Goal: Task Accomplishment & Management: Use online tool/utility

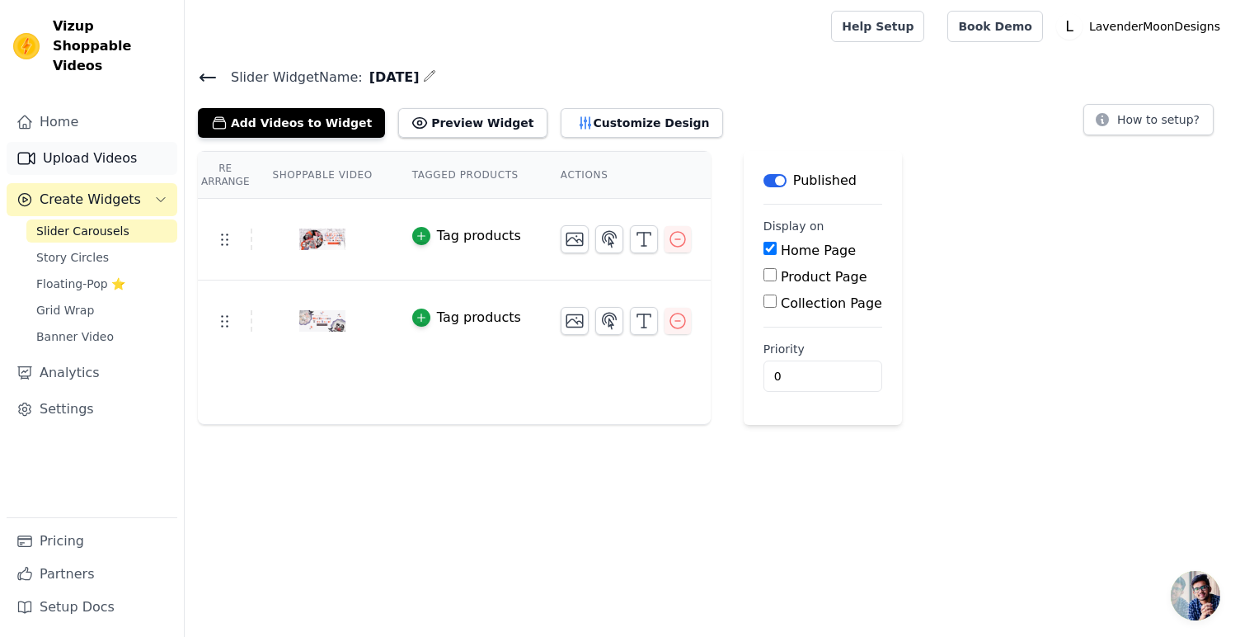
click at [135, 142] on link "Upload Videos" at bounding box center [92, 158] width 171 height 33
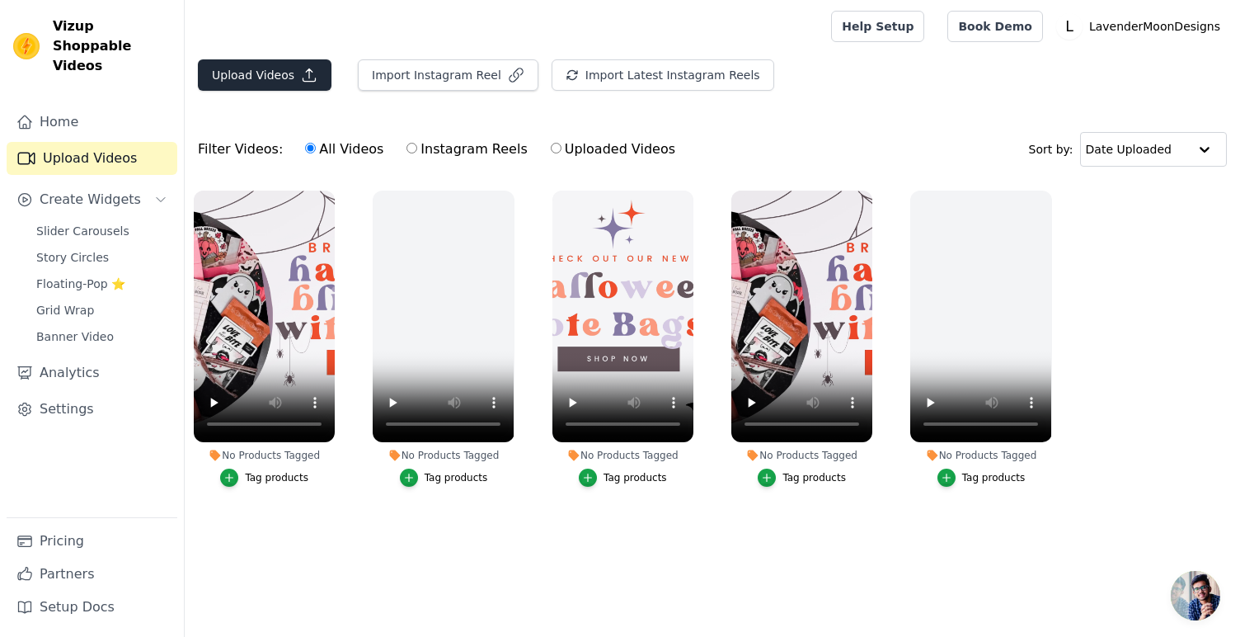
click at [309, 73] on icon "button" at bounding box center [309, 75] width 16 height 16
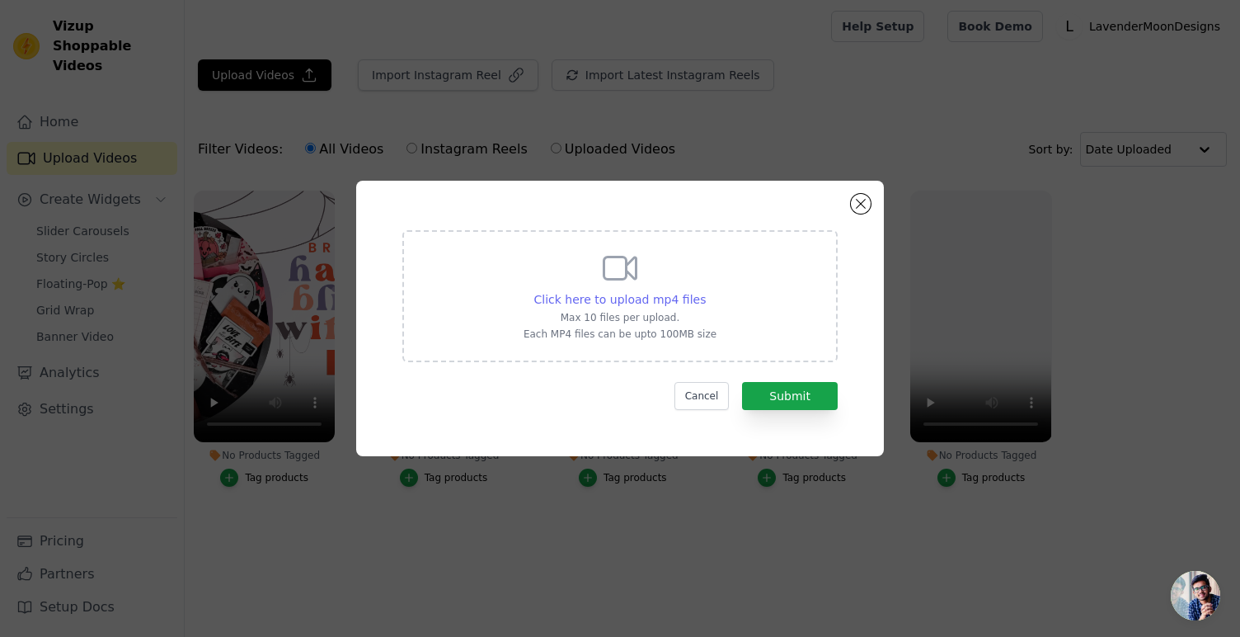
click at [623, 303] on span "Click here to upload mp4 files" at bounding box center [620, 299] width 172 height 13
click at [705, 291] on input "Click here to upload mp4 files Max 10 files per upload. Each MP4 files can be u…" at bounding box center [705, 290] width 1 height 1
type input "C:\fakepath\Copy of Peachy Pink Banners-6.mp4"
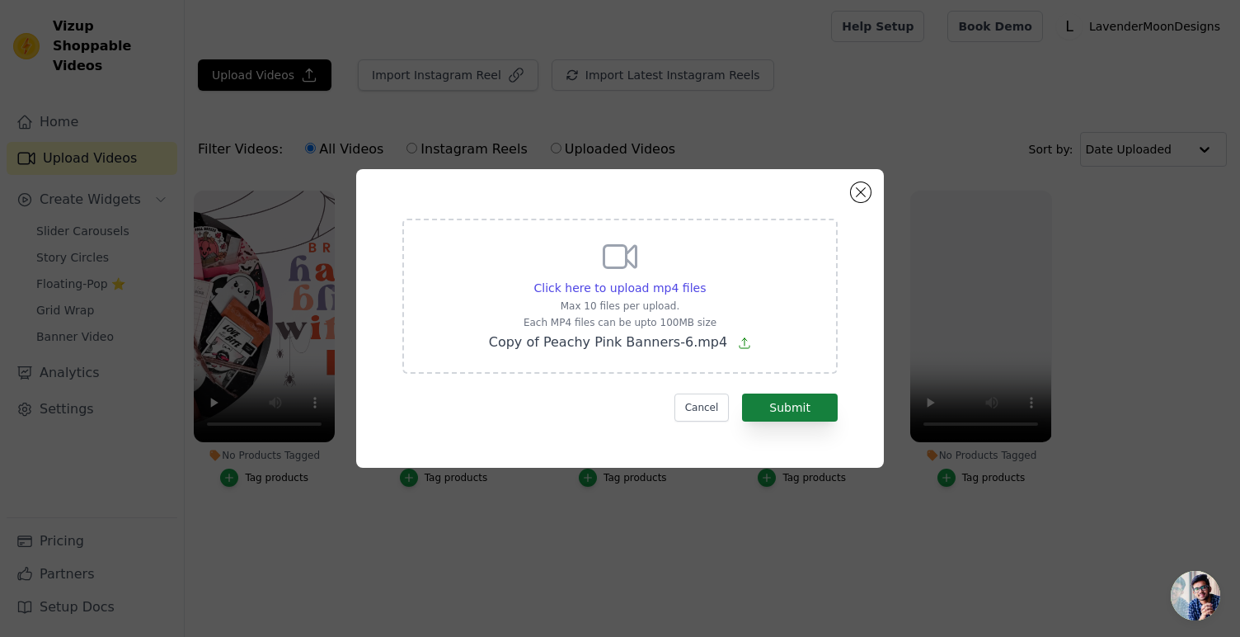
click at [820, 405] on button "Submit" at bounding box center [790, 407] width 96 height 28
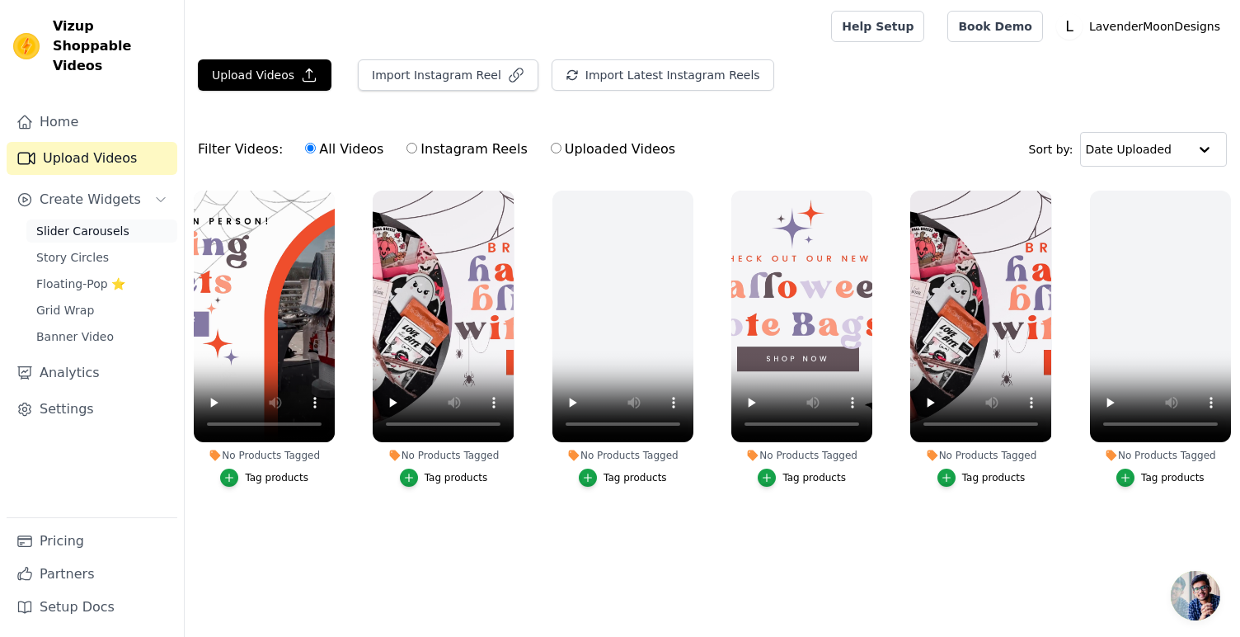
click at [113, 223] on span "Slider Carousels" at bounding box center [82, 231] width 93 height 16
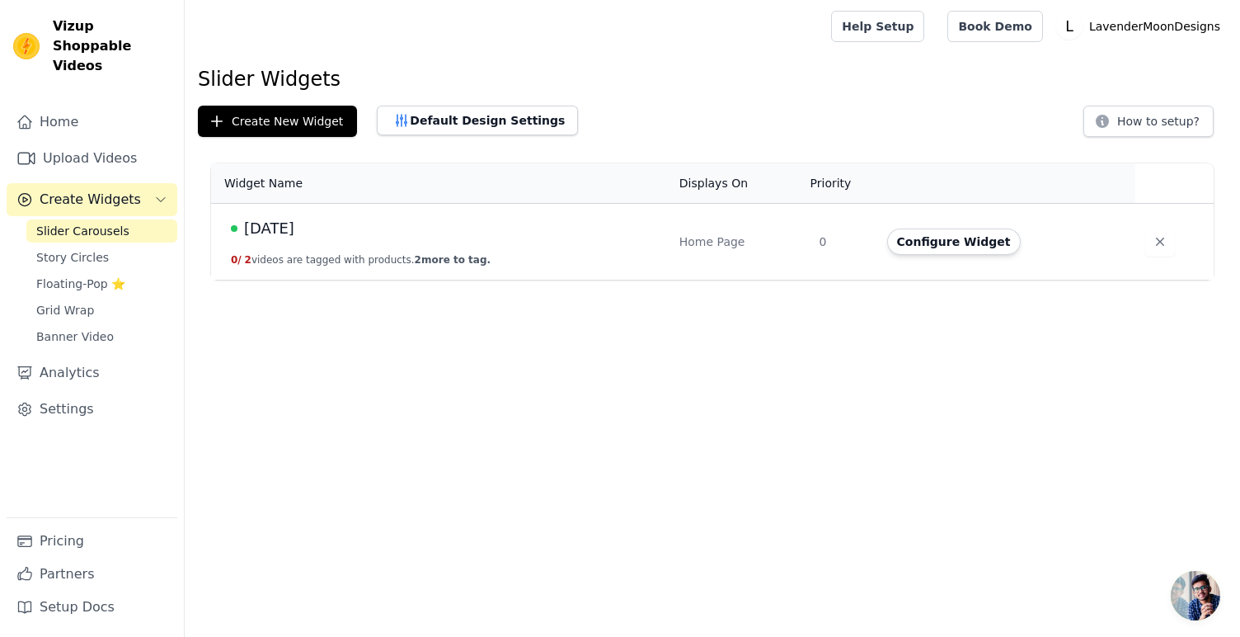
click at [290, 231] on span "[DATE]" at bounding box center [269, 228] width 50 height 23
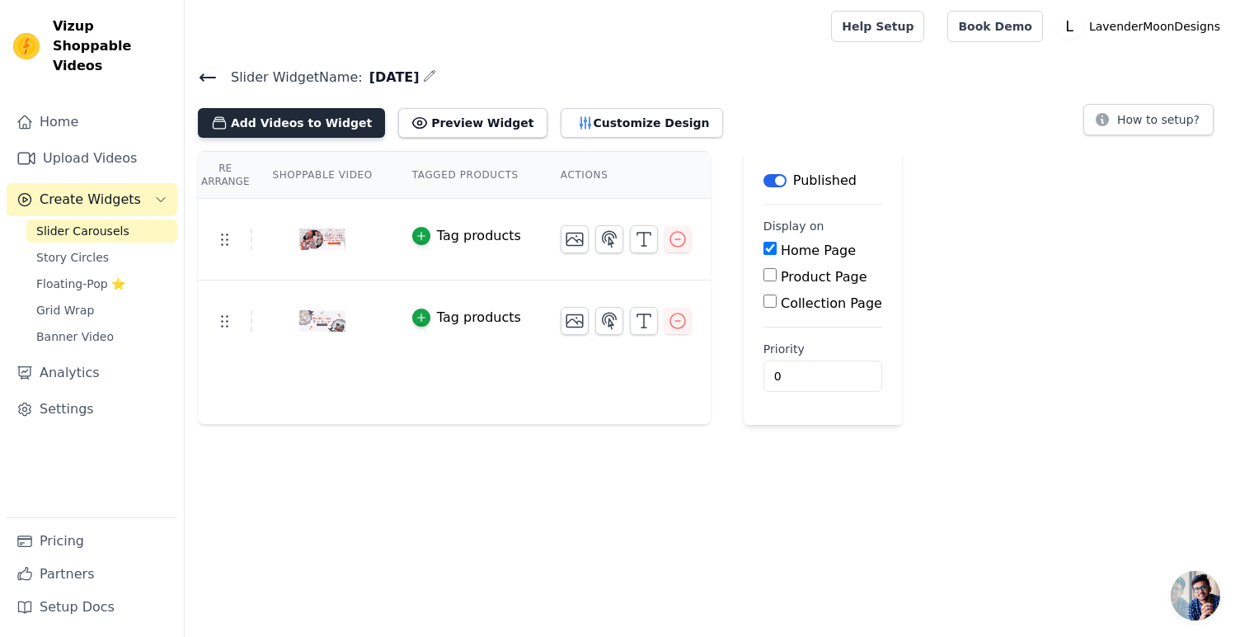
click at [296, 121] on button "Add Videos to Widget" at bounding box center [291, 123] width 187 height 30
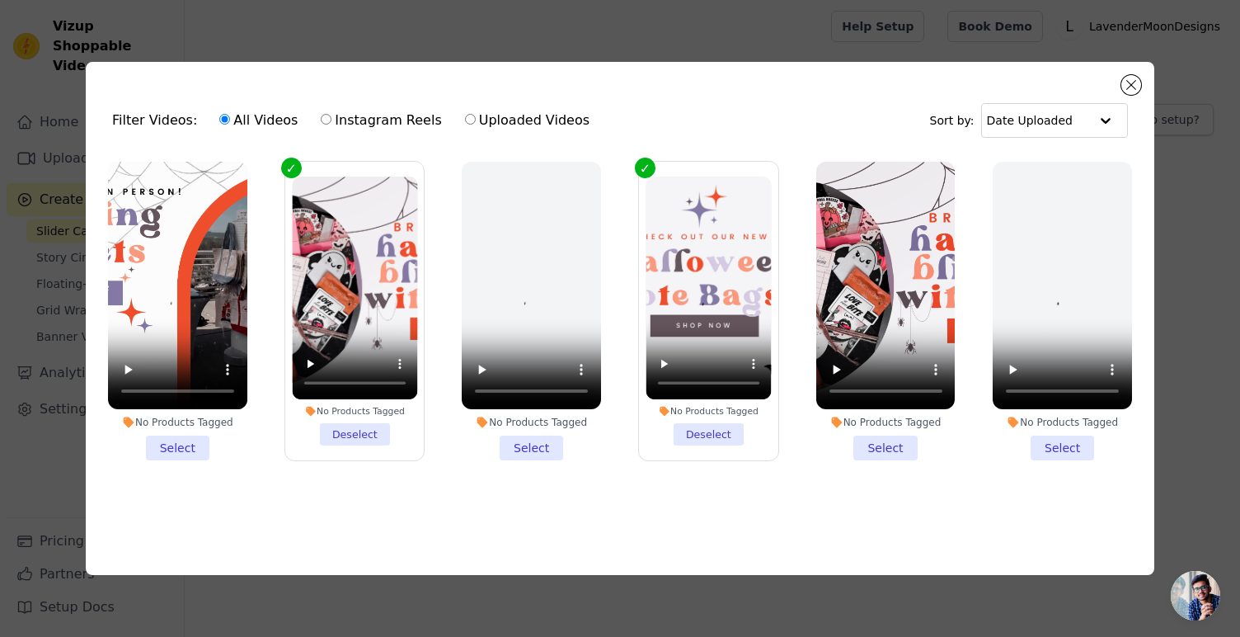
click at [188, 453] on li "No Products Tagged Select" at bounding box center [177, 311] width 139 height 299
click at [0, 0] on input "No Products Tagged Select" at bounding box center [0, 0] width 0 height 0
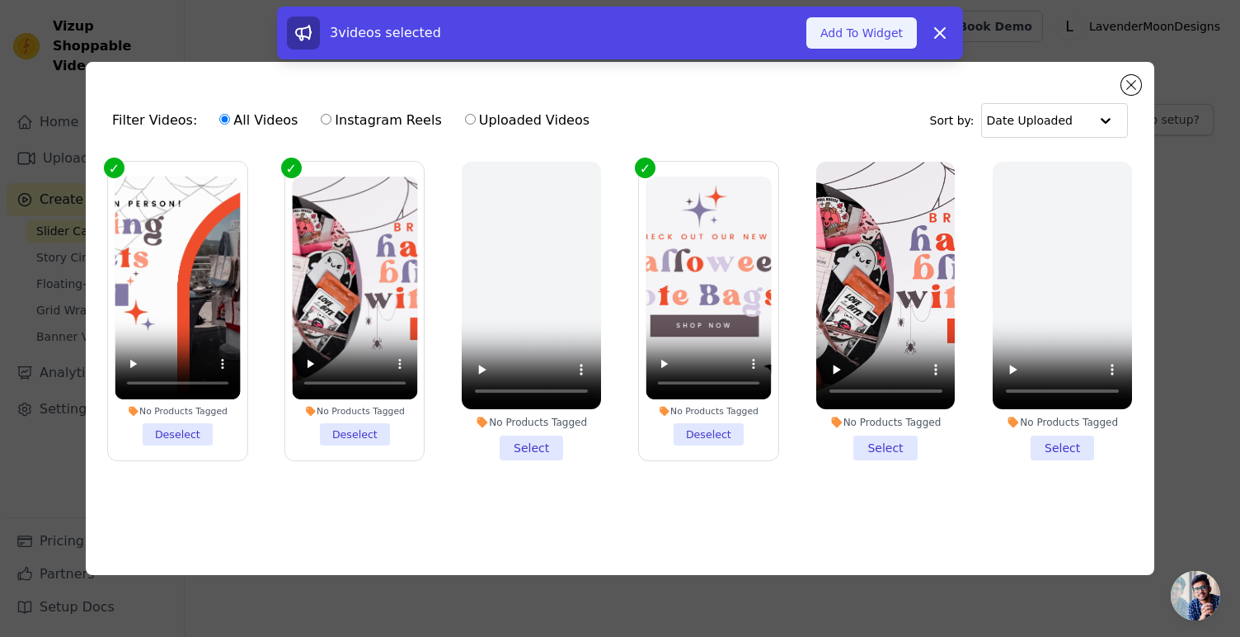
click at [883, 35] on button "Add To Widget" at bounding box center [862, 32] width 111 height 31
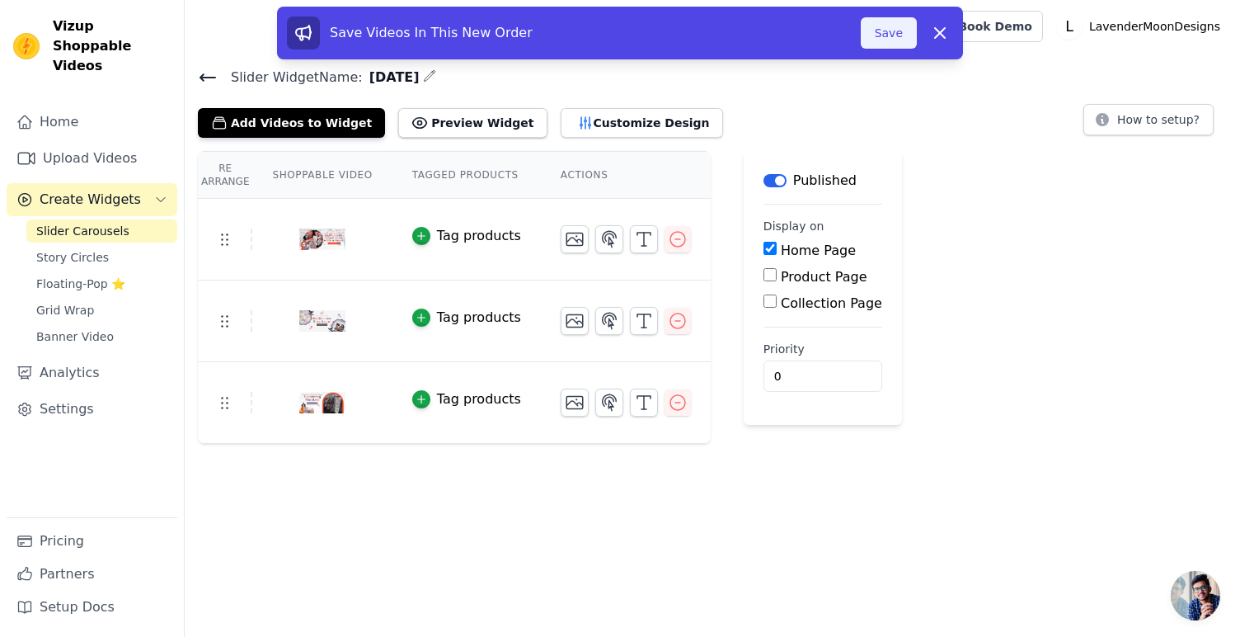
click at [900, 31] on button "Save" at bounding box center [889, 32] width 56 height 31
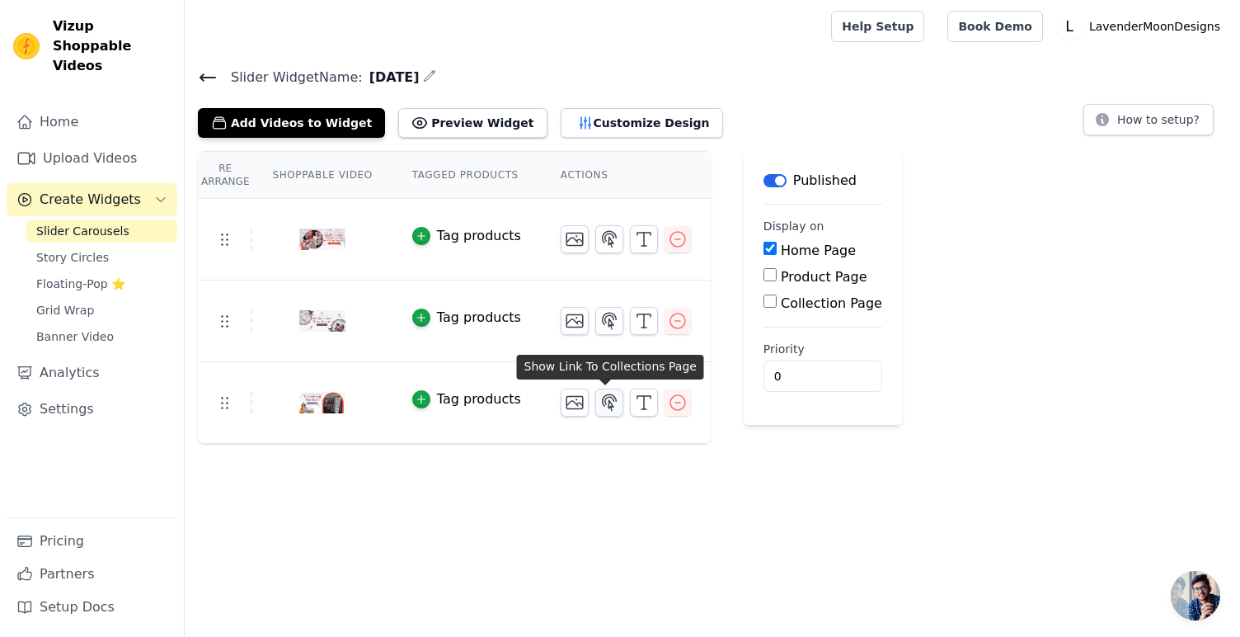
click at [616, 408] on button "button" at bounding box center [609, 402] width 28 height 28
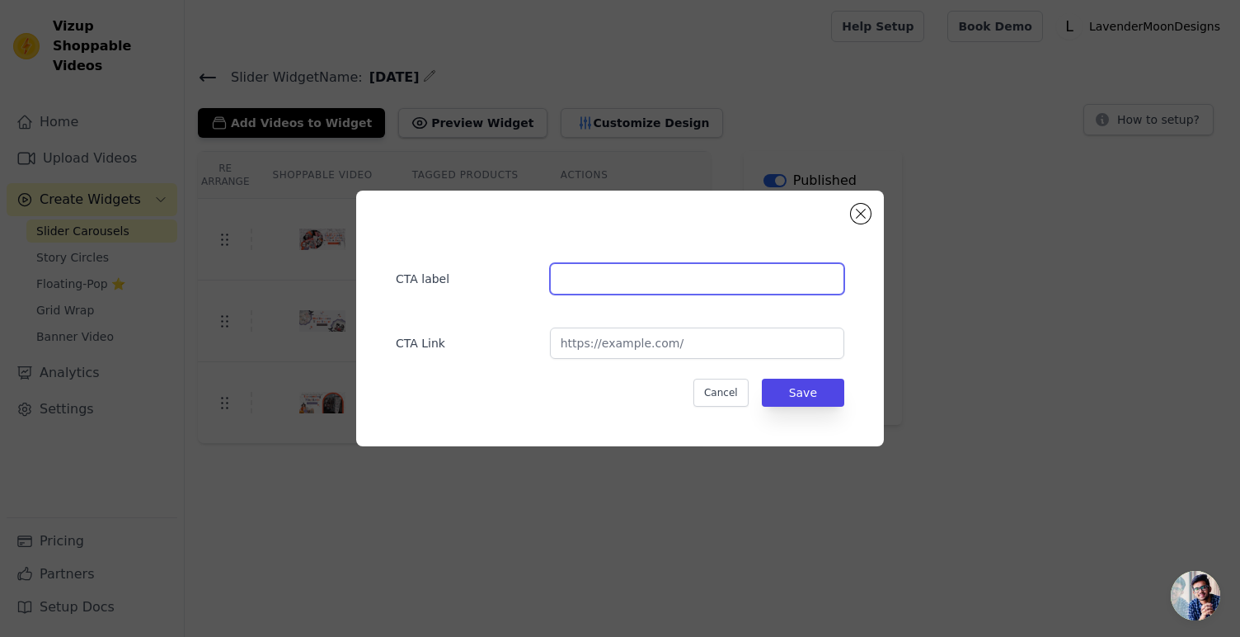
click at [628, 280] on input "text" at bounding box center [697, 278] width 294 height 31
type input "Upcoming Shows"
click at [725, 360] on div "CTA label Upcoming Shows CTA Link Cancel Save" at bounding box center [620, 318] width 475 height 203
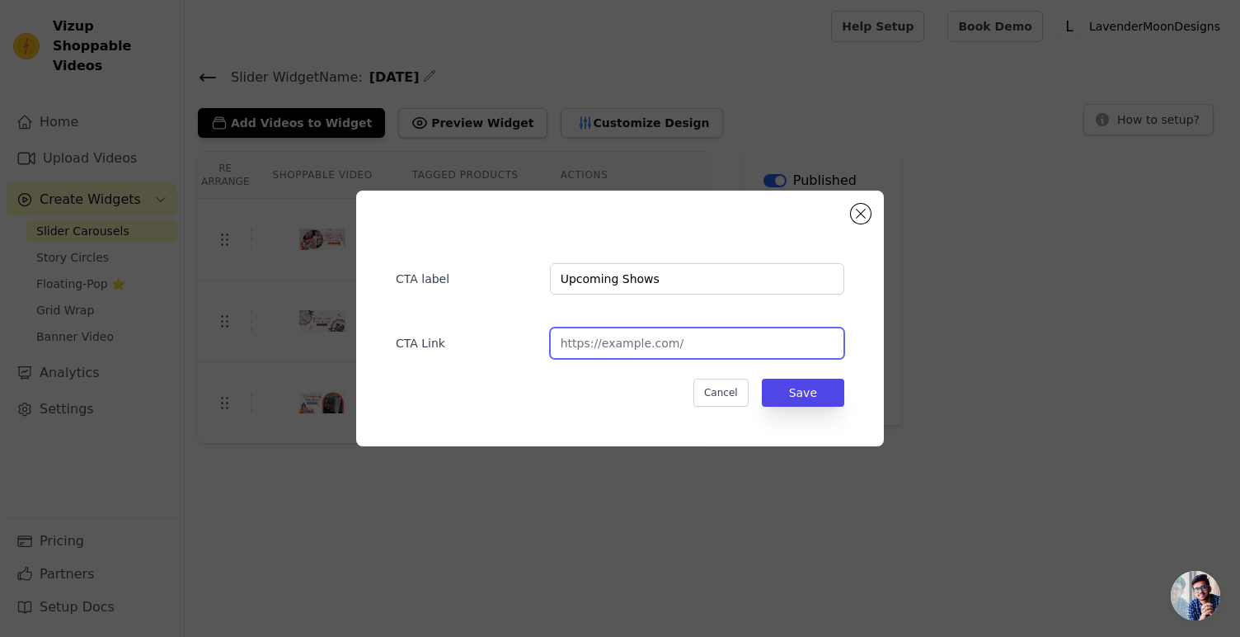
click at [724, 343] on input "url" at bounding box center [697, 342] width 294 height 31
paste input "[URL][DOMAIN_NAME]"
type input "[URL][DOMAIN_NAME]"
click at [827, 396] on button "Save" at bounding box center [803, 393] width 82 height 28
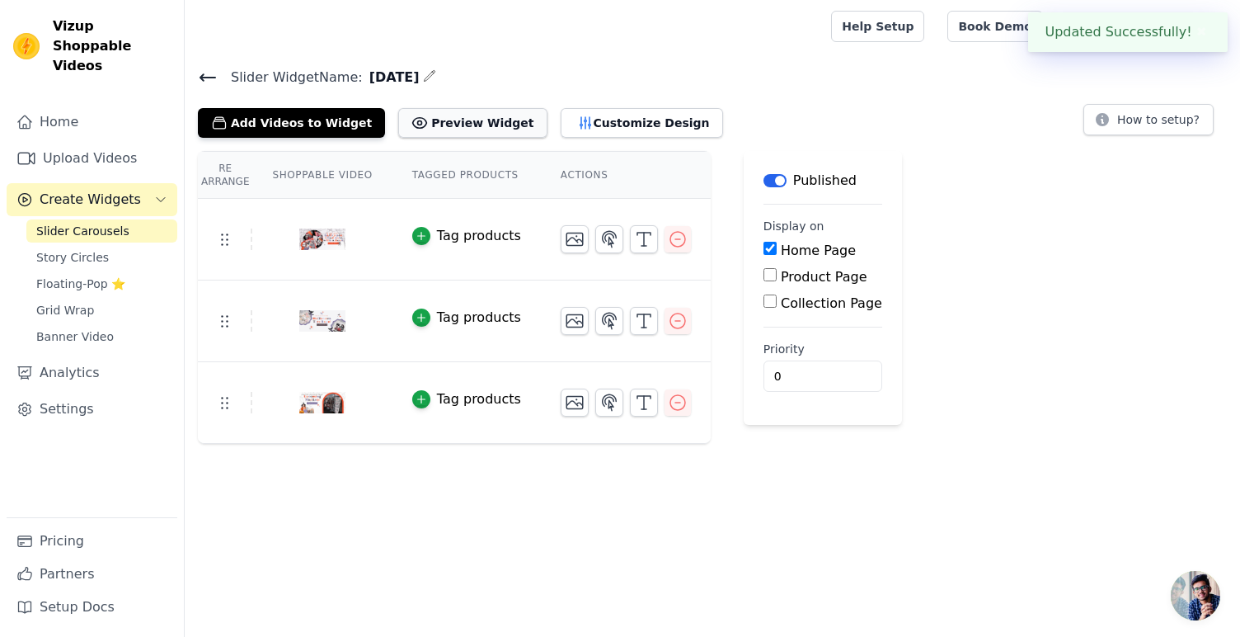
click at [466, 123] on button "Preview Widget" at bounding box center [472, 123] width 148 height 30
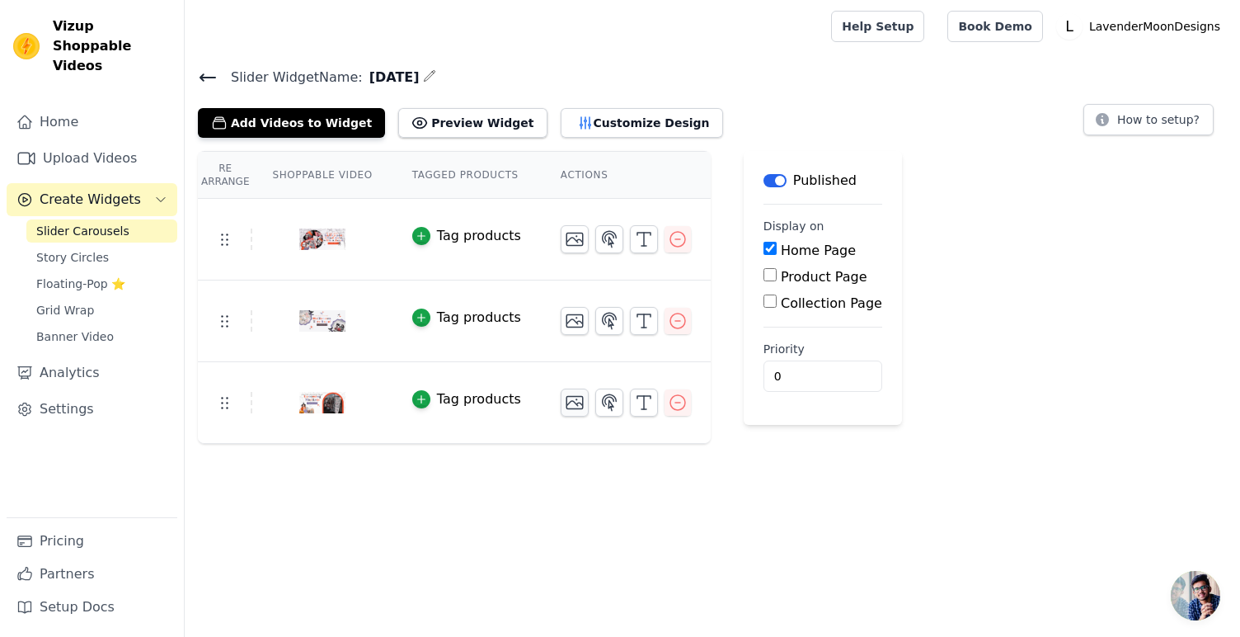
click at [574, 402] on icon "button" at bounding box center [575, 403] width 16 height 12
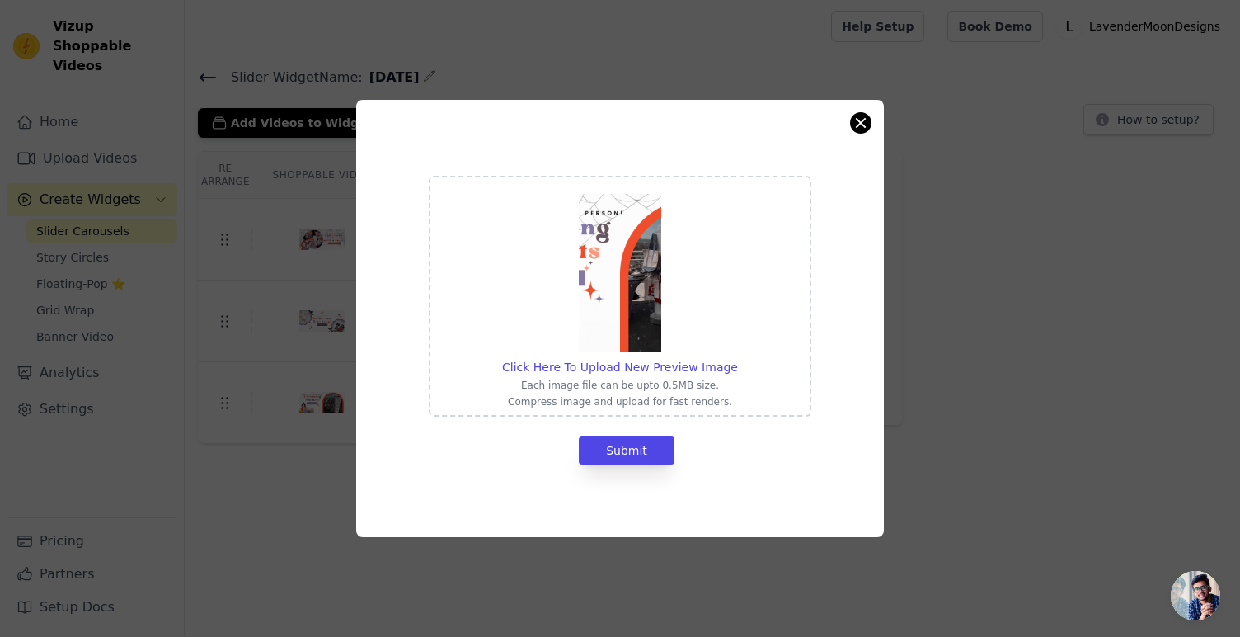
click at [865, 120] on button "Close modal" at bounding box center [861, 123] width 20 height 20
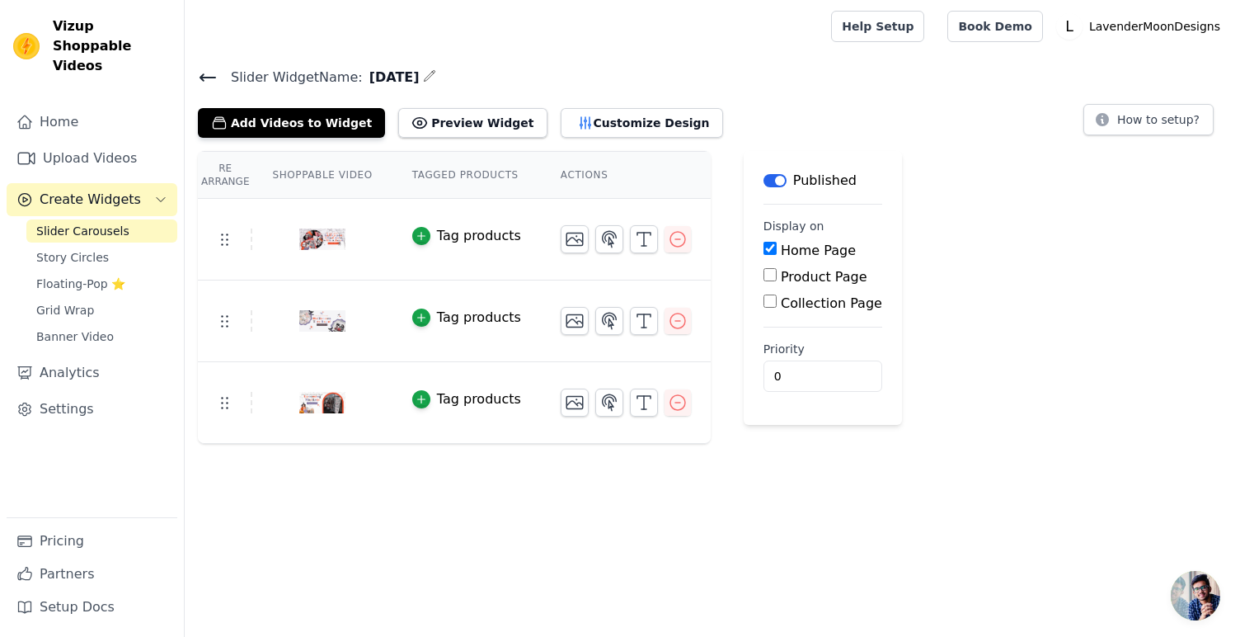
click at [463, 397] on div "Tag products" at bounding box center [479, 399] width 84 height 20
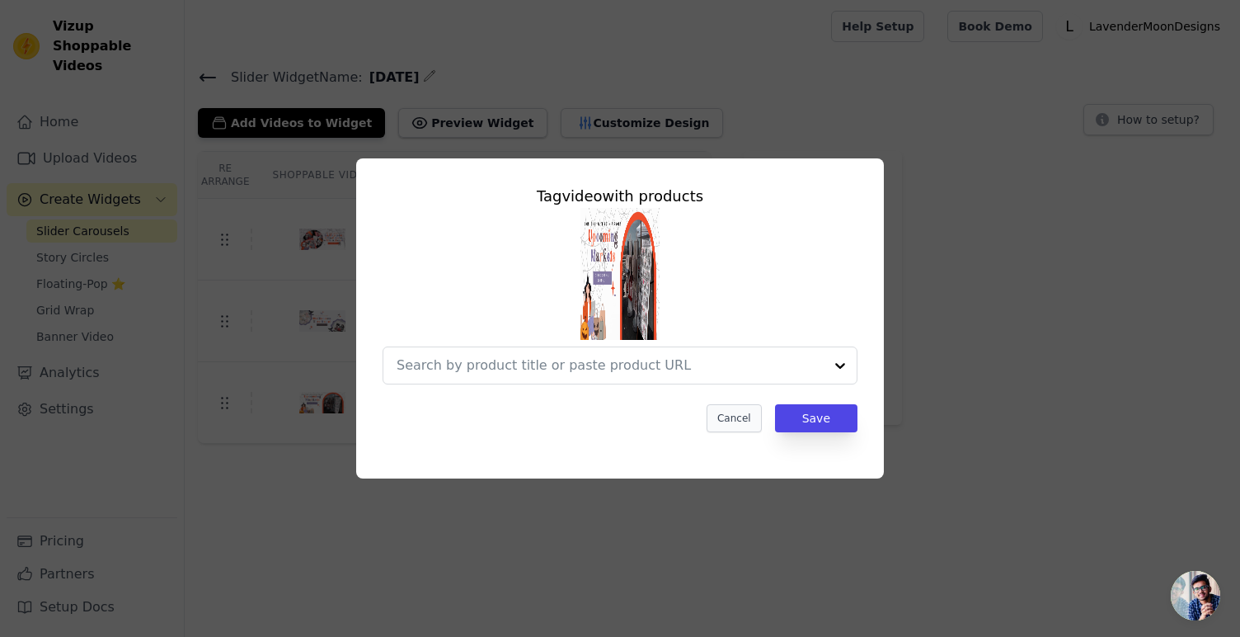
click at [744, 418] on button "Cancel" at bounding box center [734, 418] width 55 height 28
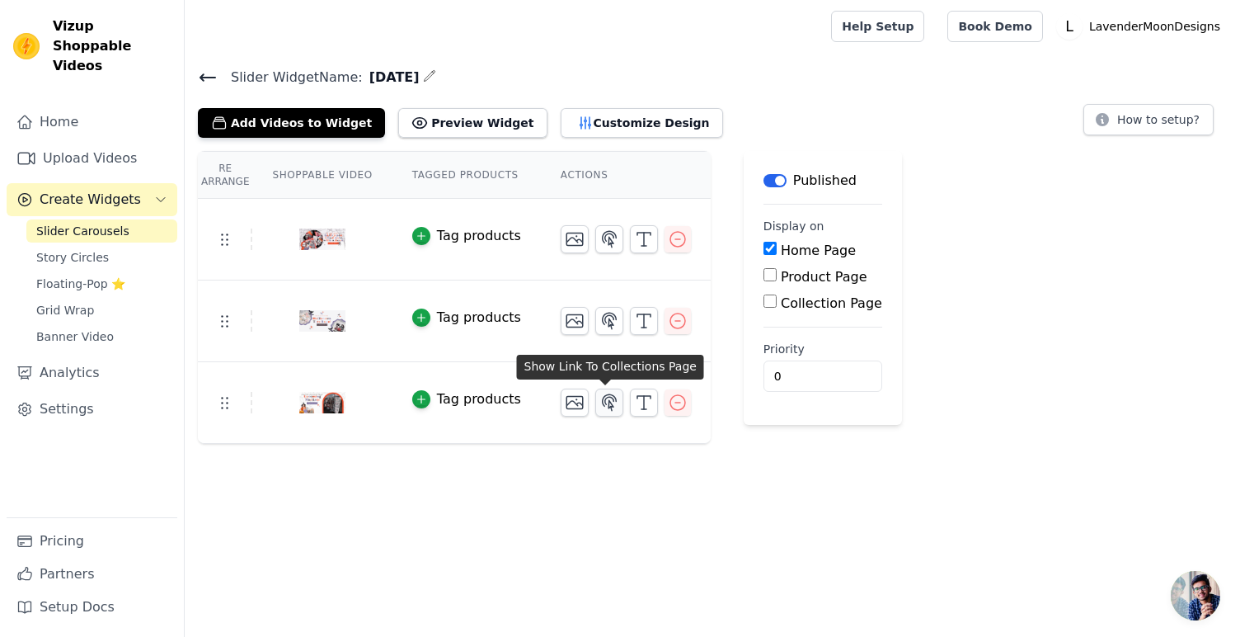
click at [609, 401] on icon "button" at bounding box center [610, 402] width 14 height 16
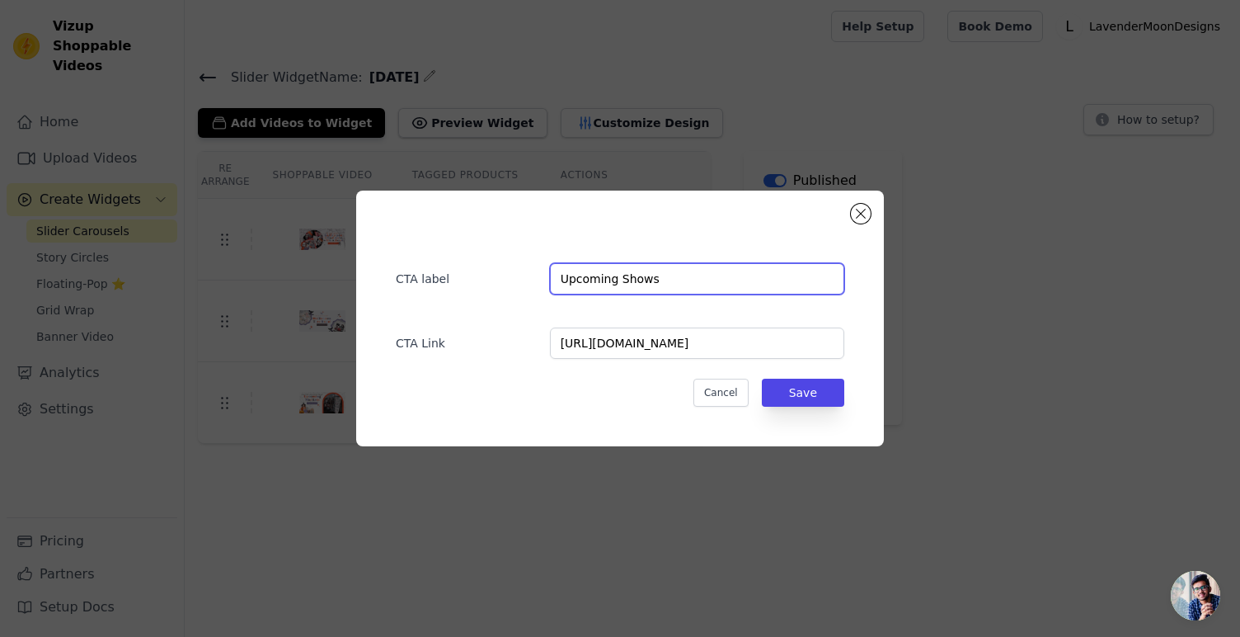
click at [638, 276] on input "Upcoming Shows" at bounding box center [697, 278] width 294 height 31
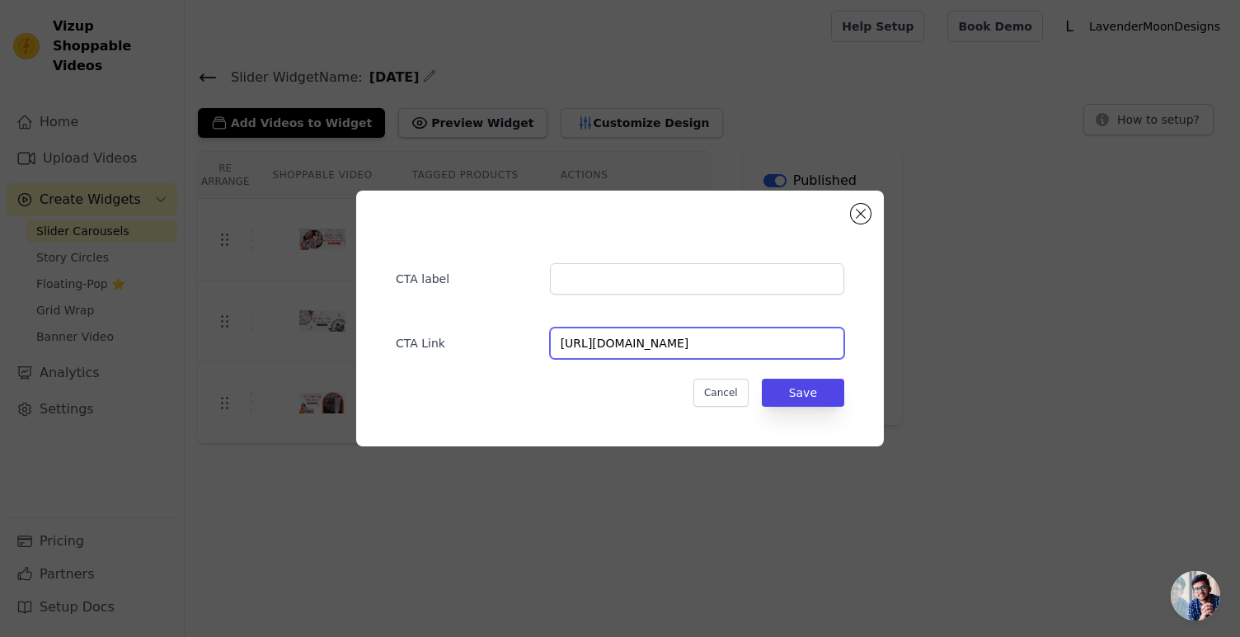
click at [656, 346] on input "[URL][DOMAIN_NAME]" at bounding box center [697, 342] width 294 height 31
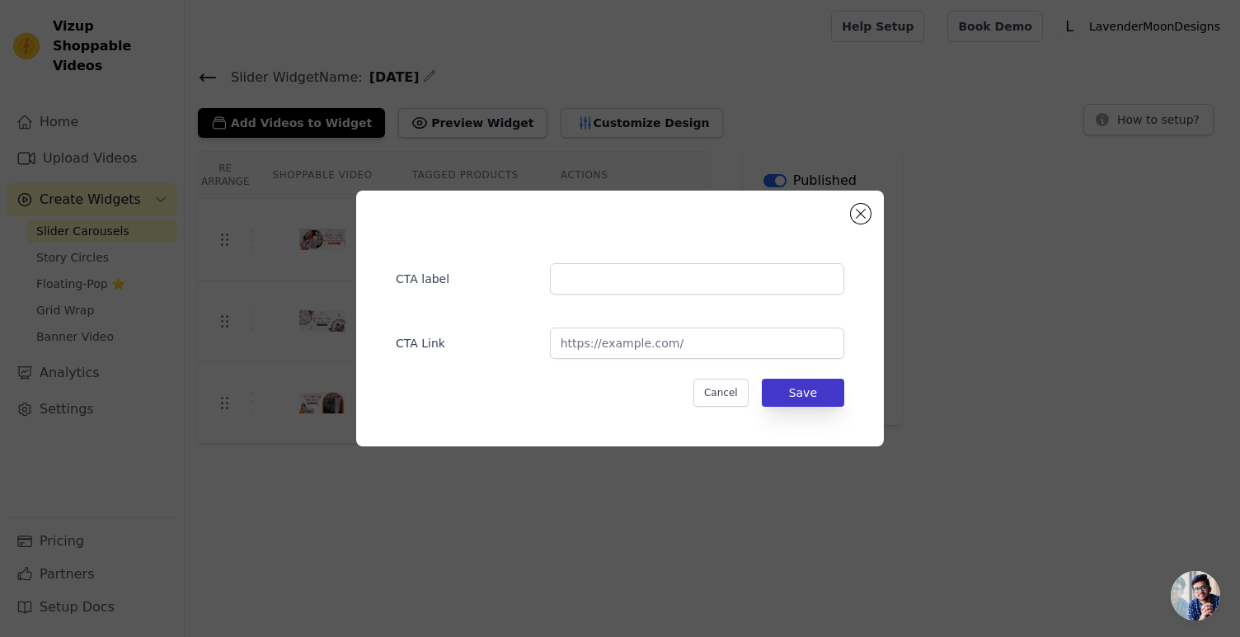
click at [788, 391] on button "Save" at bounding box center [803, 393] width 82 height 28
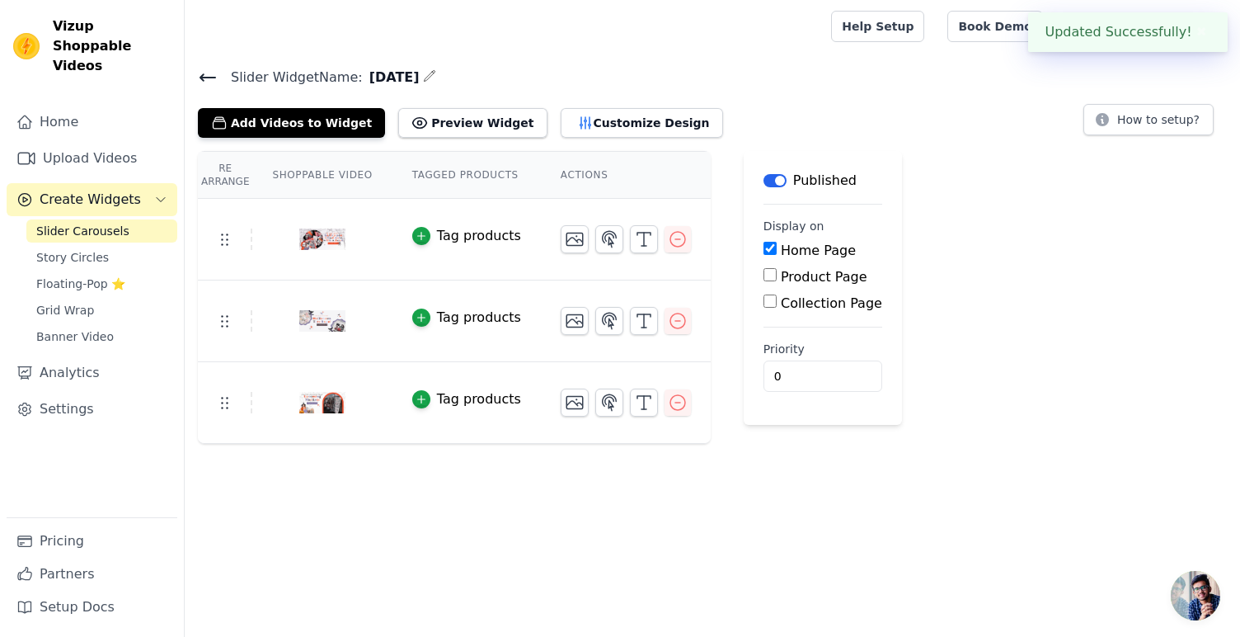
click at [482, 391] on div "Tag products" at bounding box center [479, 399] width 84 height 20
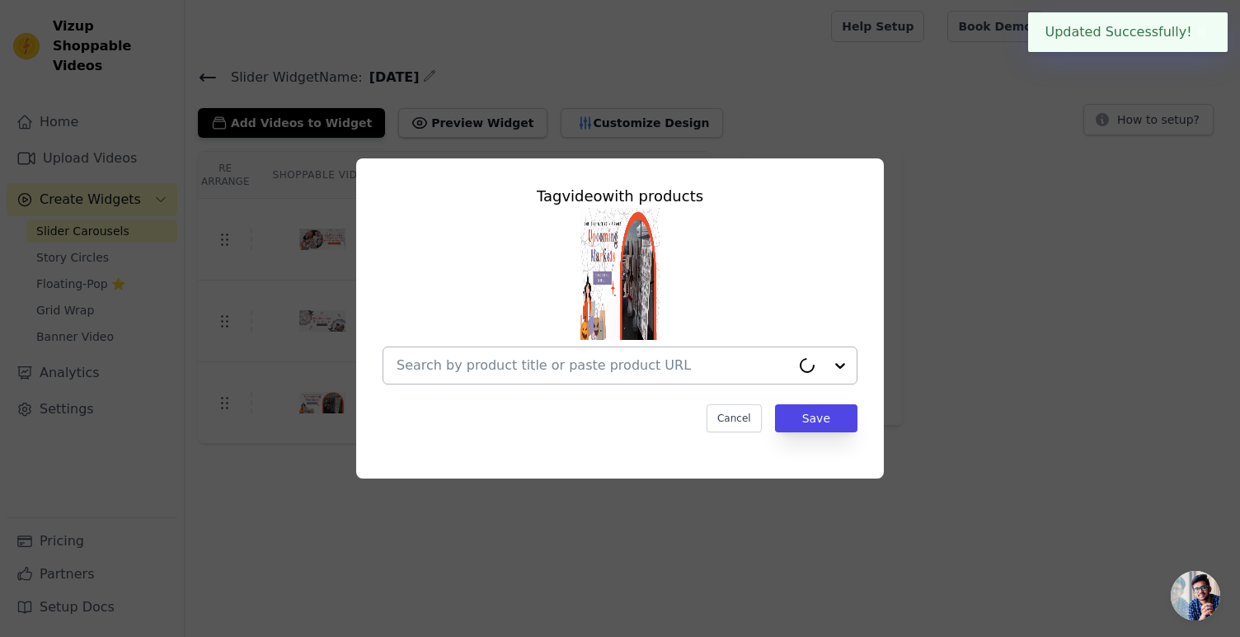
click at [498, 360] on input "text" at bounding box center [594, 365] width 394 height 20
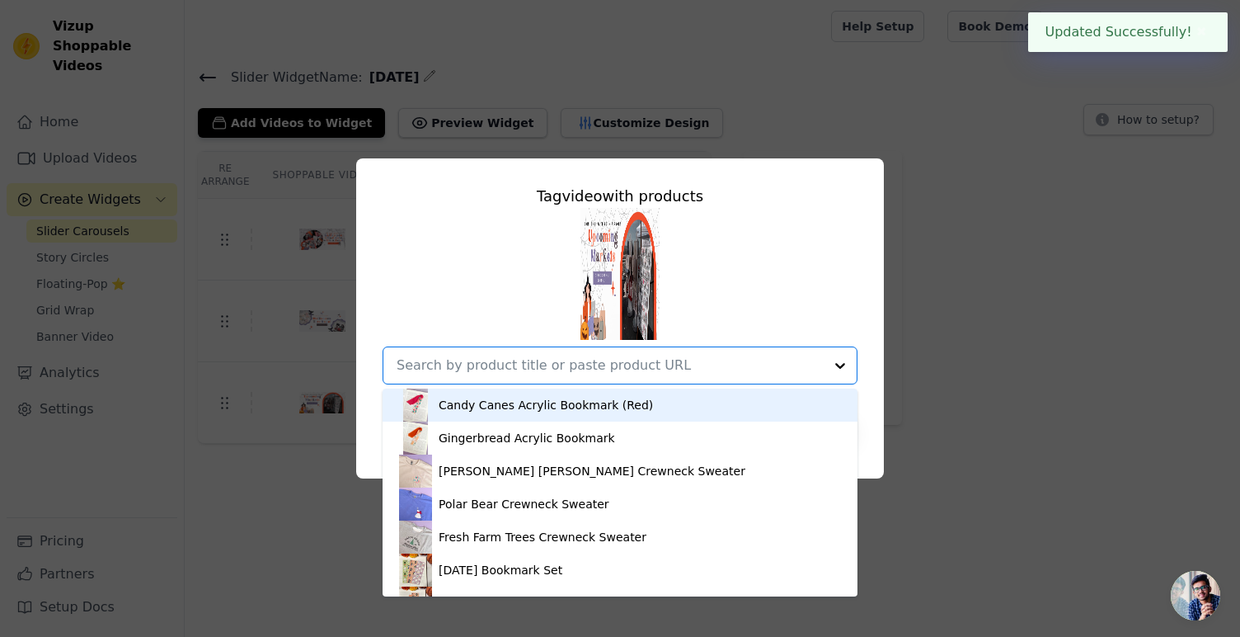
paste input "[URL][DOMAIN_NAME]"
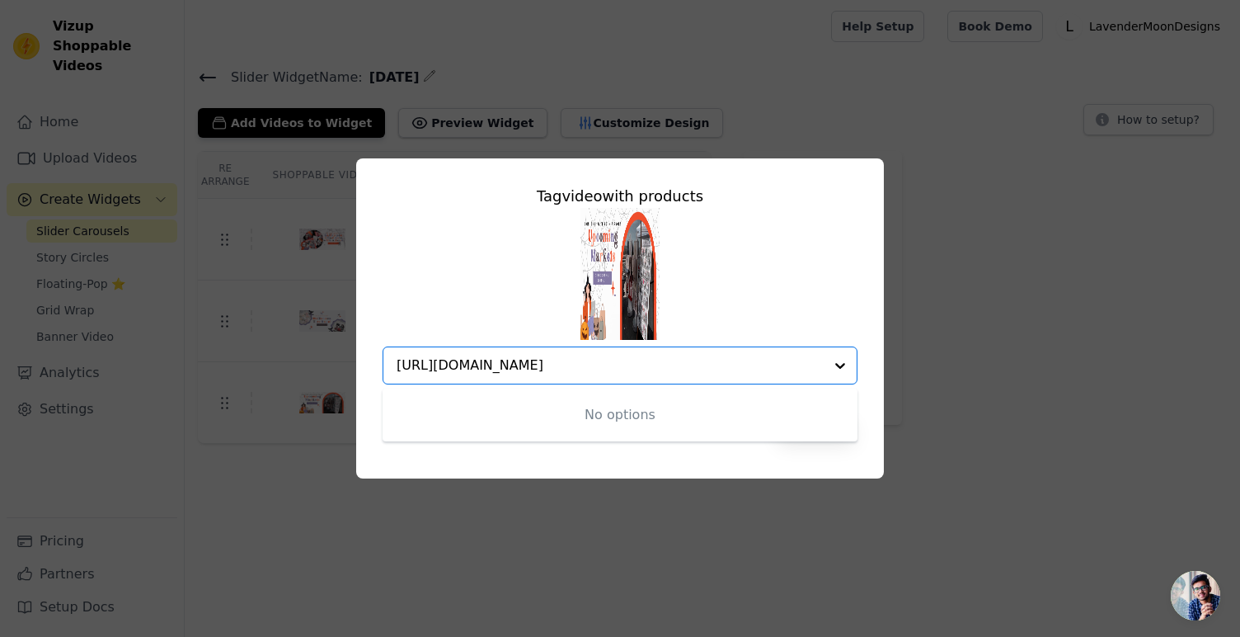
click at [657, 425] on div "No options" at bounding box center [620, 414] width 475 height 53
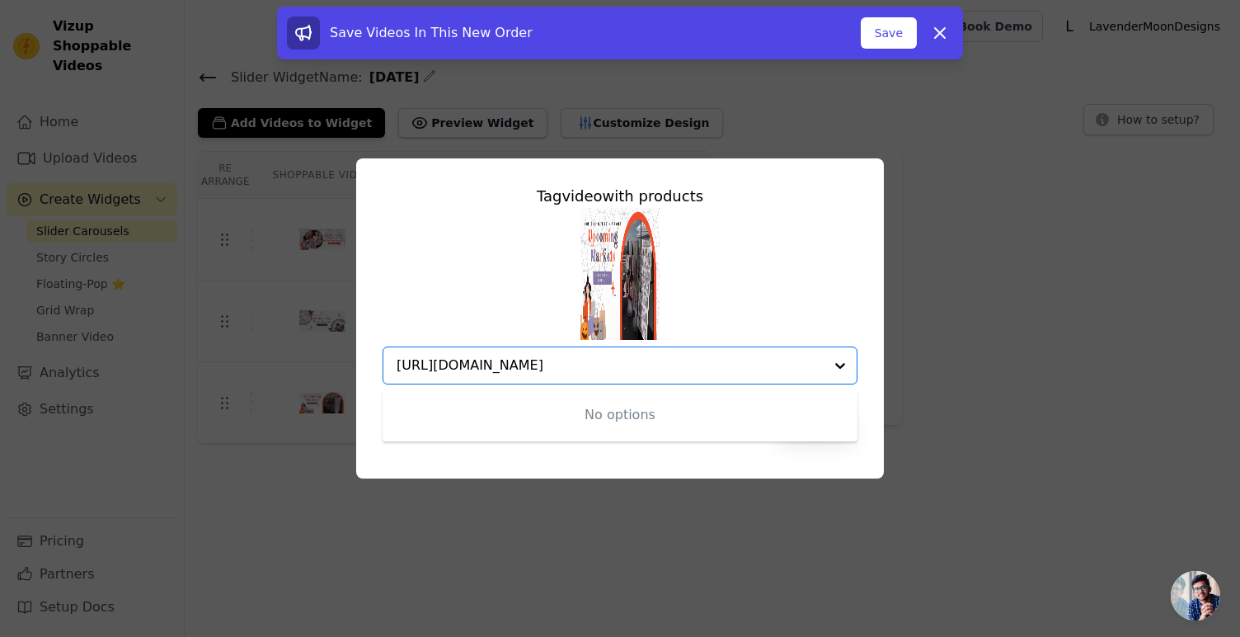
type input "[URL][DOMAIN_NAME]"
click at [427, 375] on div at bounding box center [610, 365] width 427 height 36
type input "m"
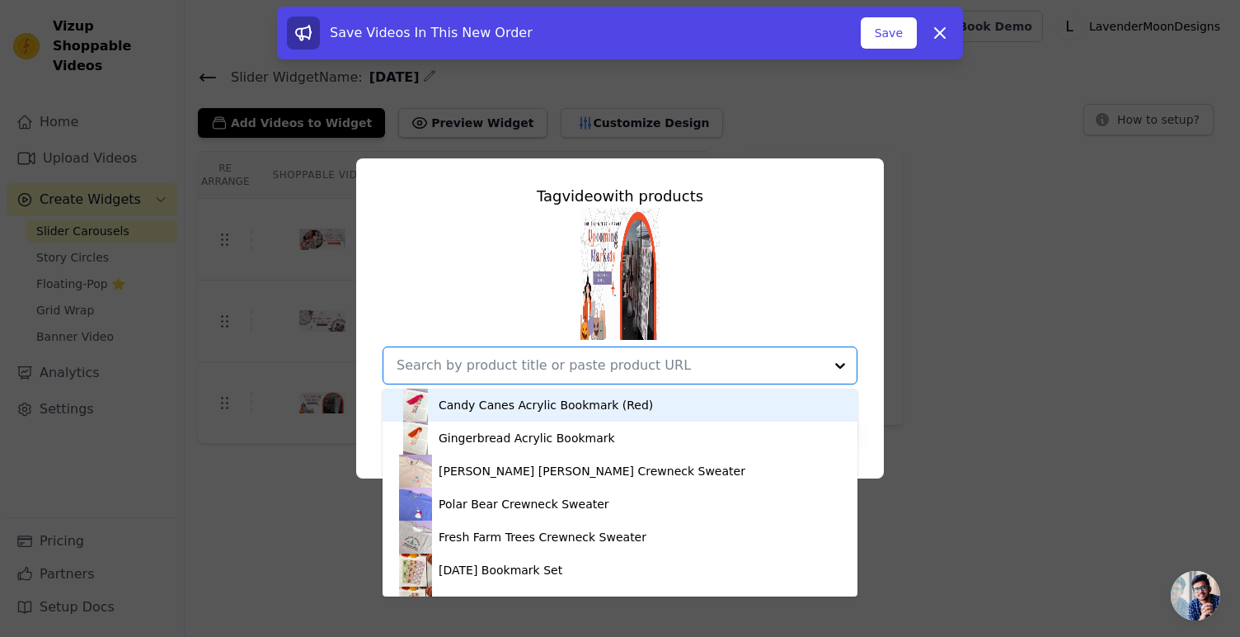
click at [973, 492] on div "Tag video with products Candy Canes Acrylic Bookmark (Red) Gingerbread Acrylic …" at bounding box center [620, 318] width 1188 height 373
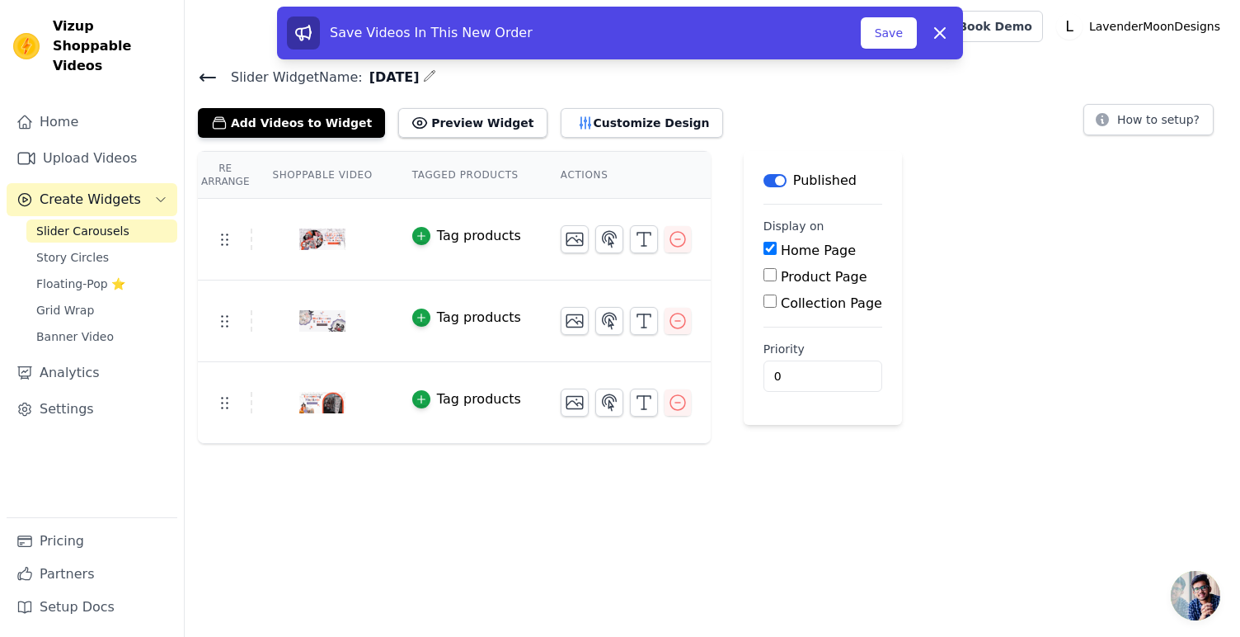
click at [336, 404] on img at bounding box center [322, 402] width 46 height 79
click at [646, 120] on button "Customize Design" at bounding box center [642, 123] width 162 height 30
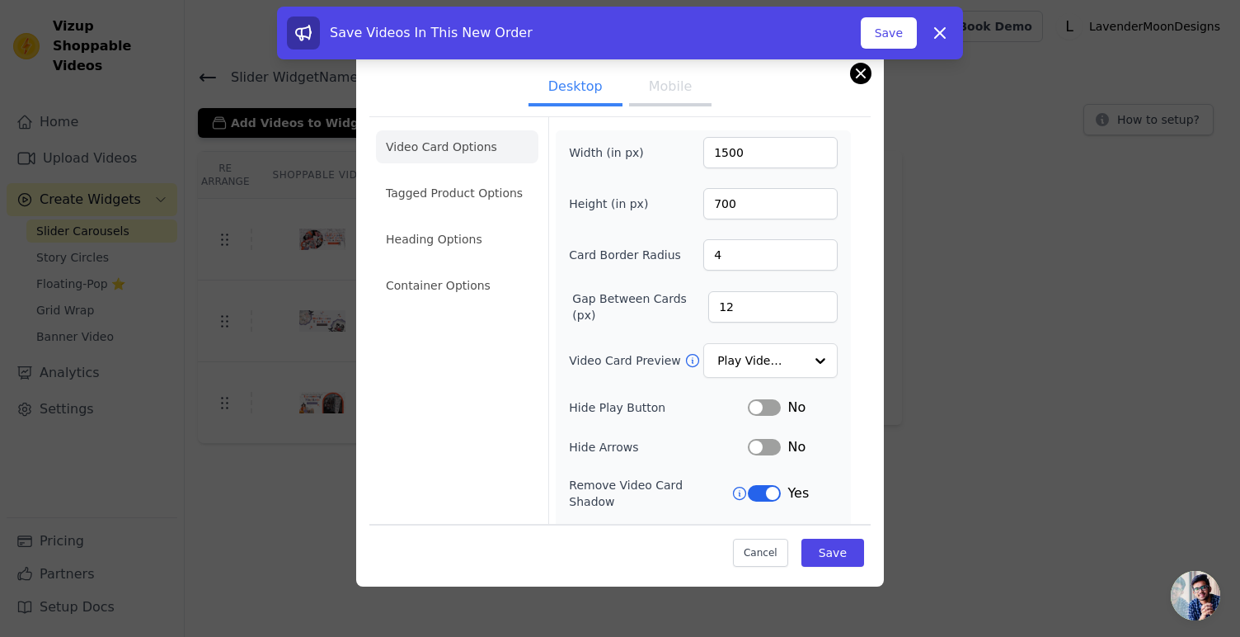
click at [866, 79] on button "Close modal" at bounding box center [861, 73] width 20 height 20
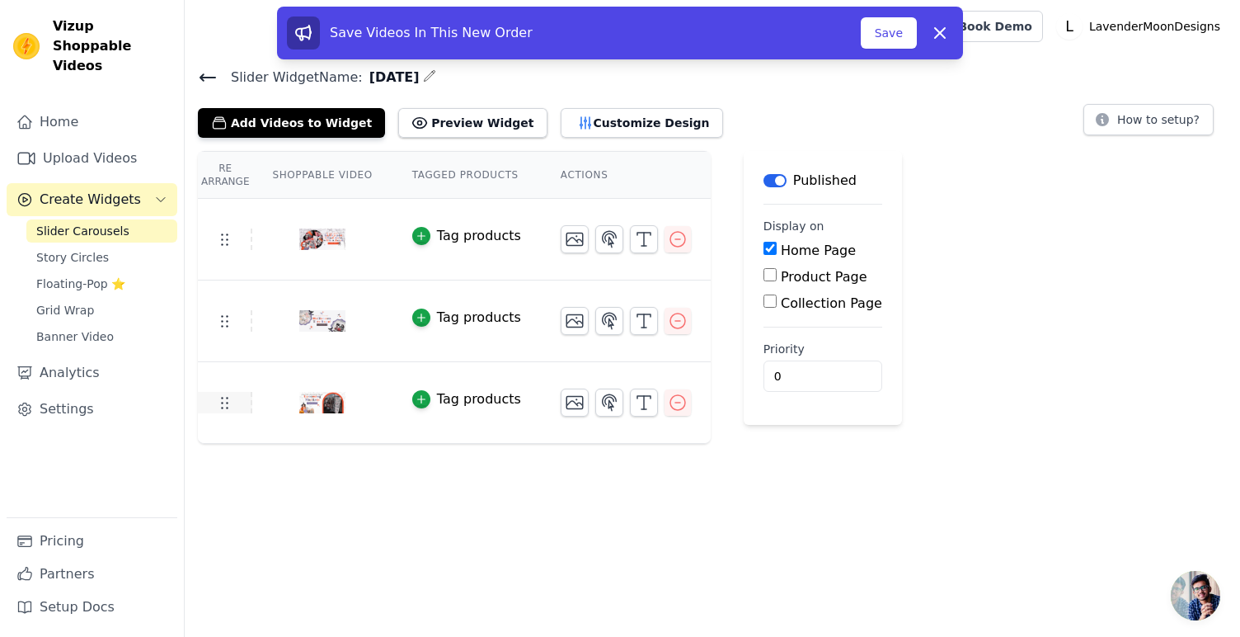
click at [223, 402] on use at bounding box center [225, 403] width 7 height 12
click at [317, 407] on img at bounding box center [322, 402] width 46 height 79
click at [614, 397] on icon "button" at bounding box center [610, 403] width 20 height 20
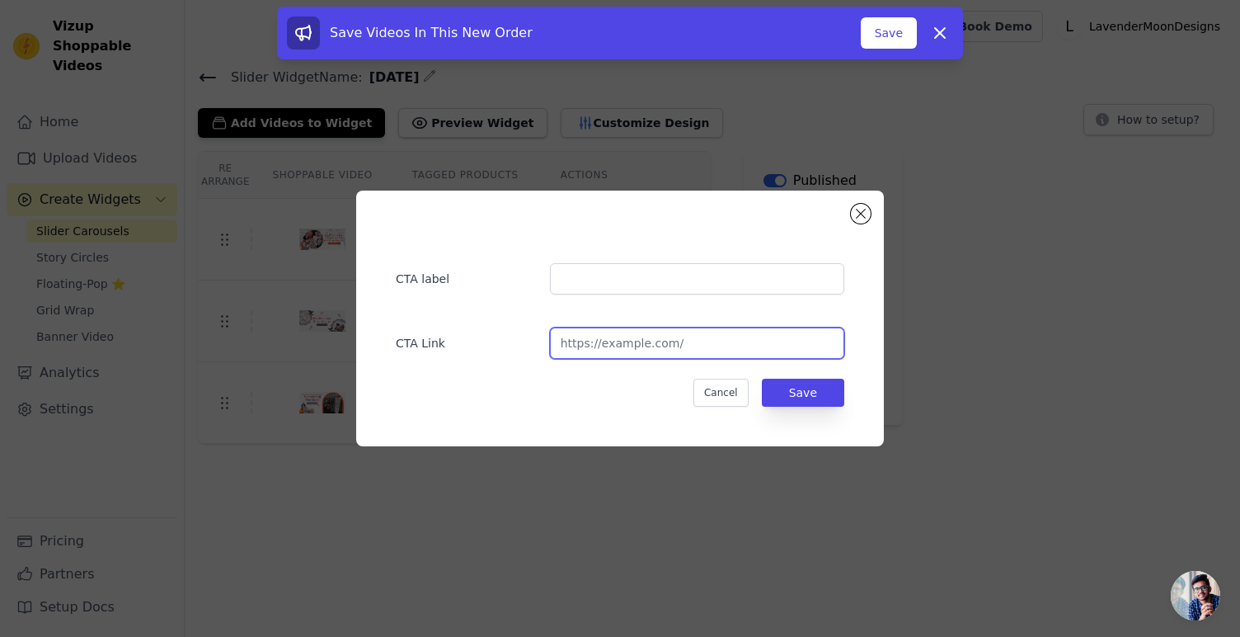
click at [620, 348] on input "url" at bounding box center [697, 342] width 294 height 31
paste input "[URL][DOMAIN_NAME]"
type input "[URL][DOMAIN_NAME]"
click at [757, 295] on div "CTA label CTA Link https://shopatlavendermoon.com/pages/upcoming-markets Cancel…" at bounding box center [620, 318] width 475 height 203
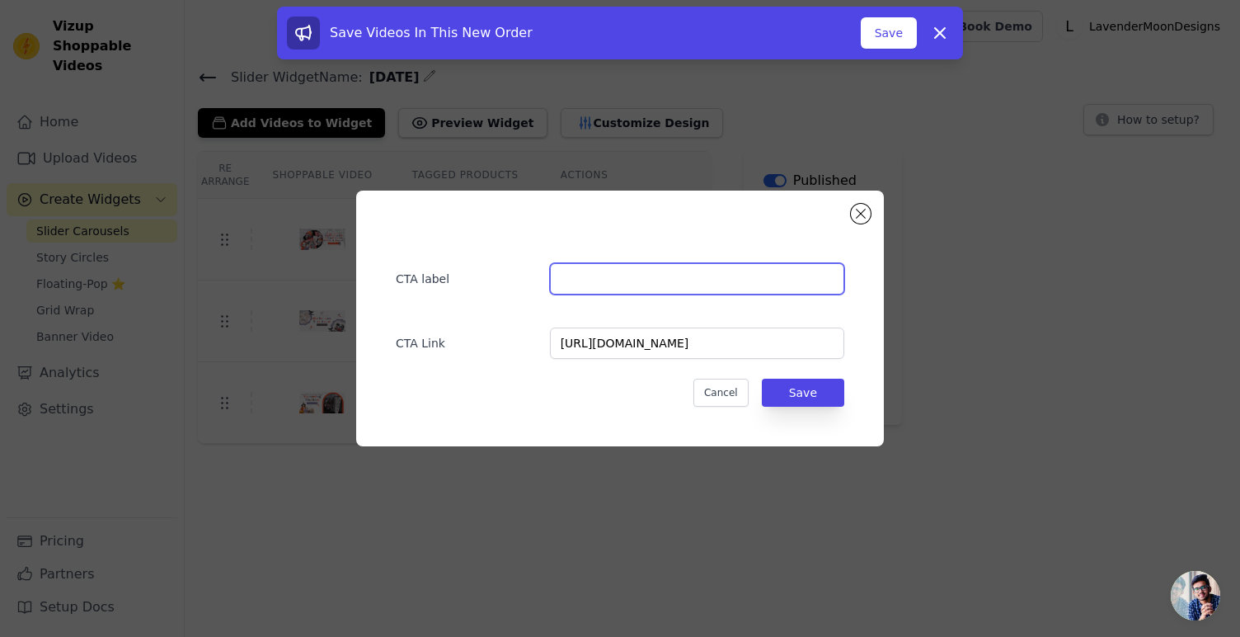
click at [767, 266] on input "text" at bounding box center [697, 278] width 294 height 31
type input "Upcoming Markets"
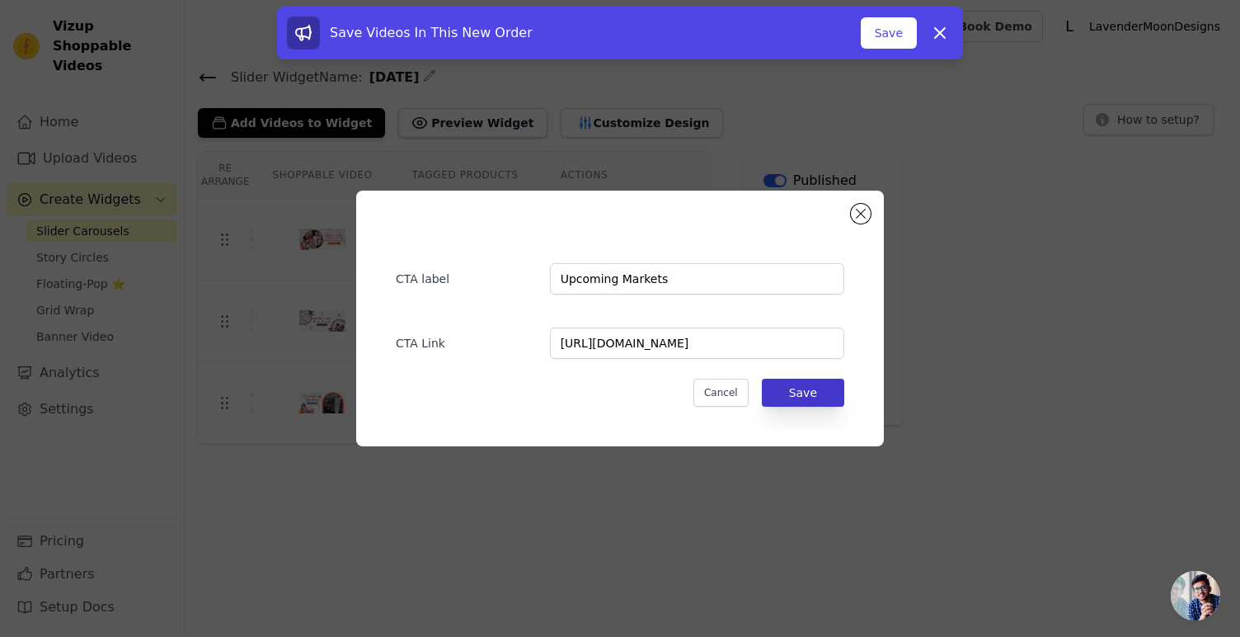
click at [803, 380] on button "Save" at bounding box center [803, 393] width 82 height 28
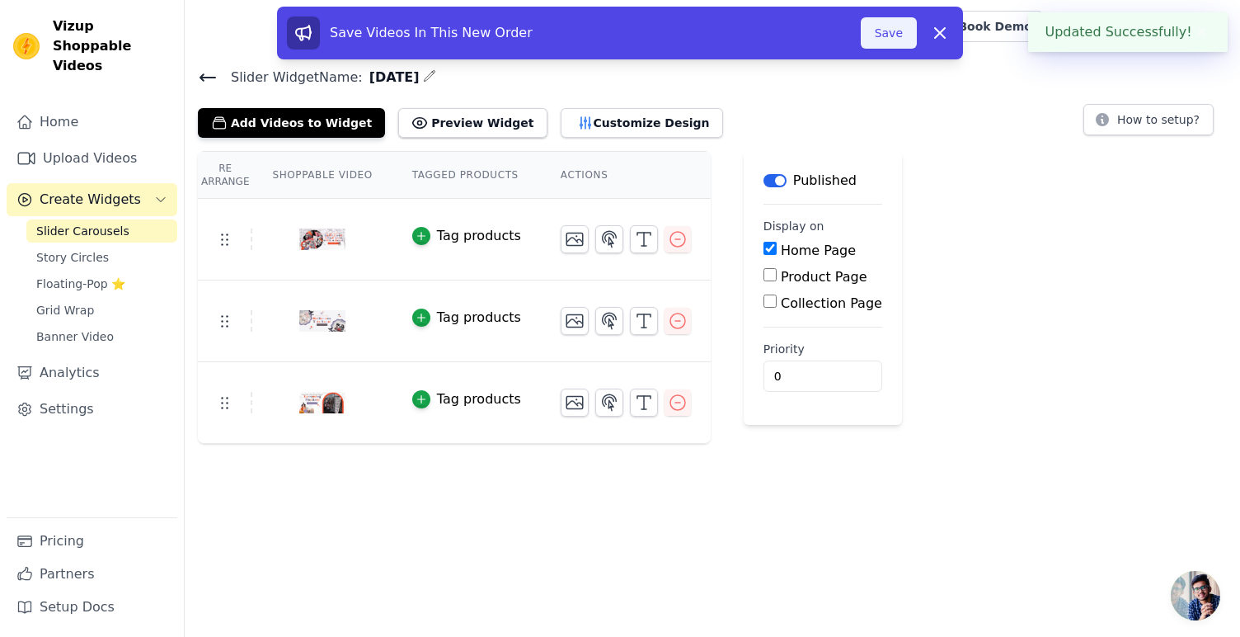
click at [891, 40] on button "Save" at bounding box center [889, 32] width 56 height 31
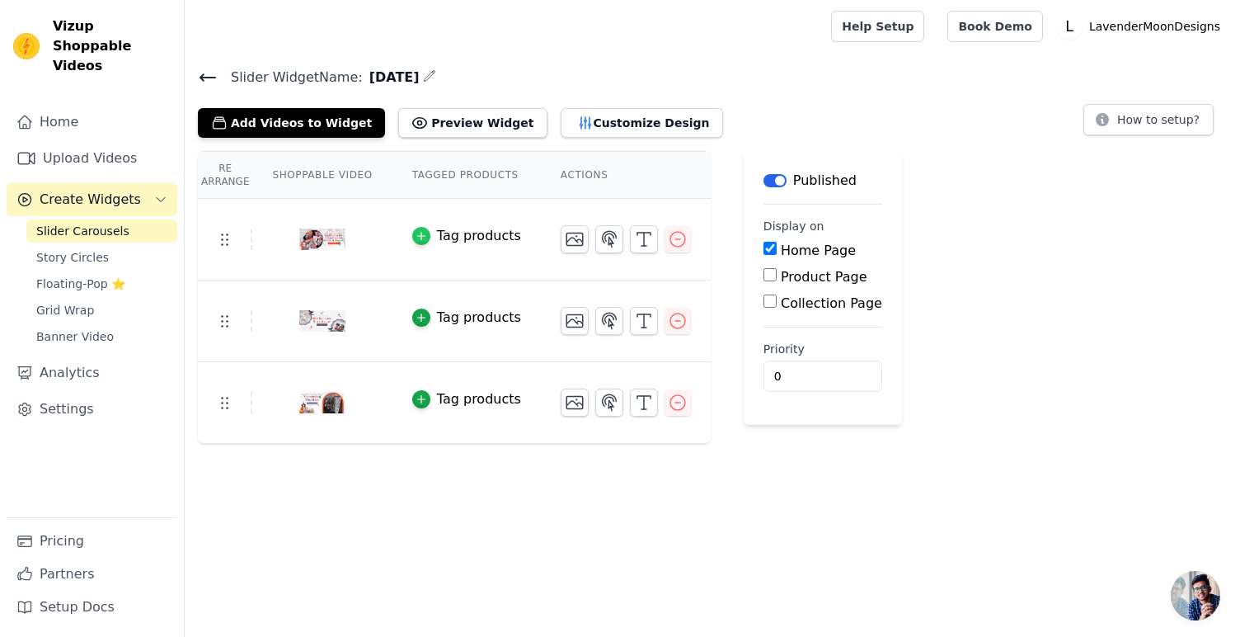
click at [425, 231] on icon "button" at bounding box center [422, 236] width 12 height 12
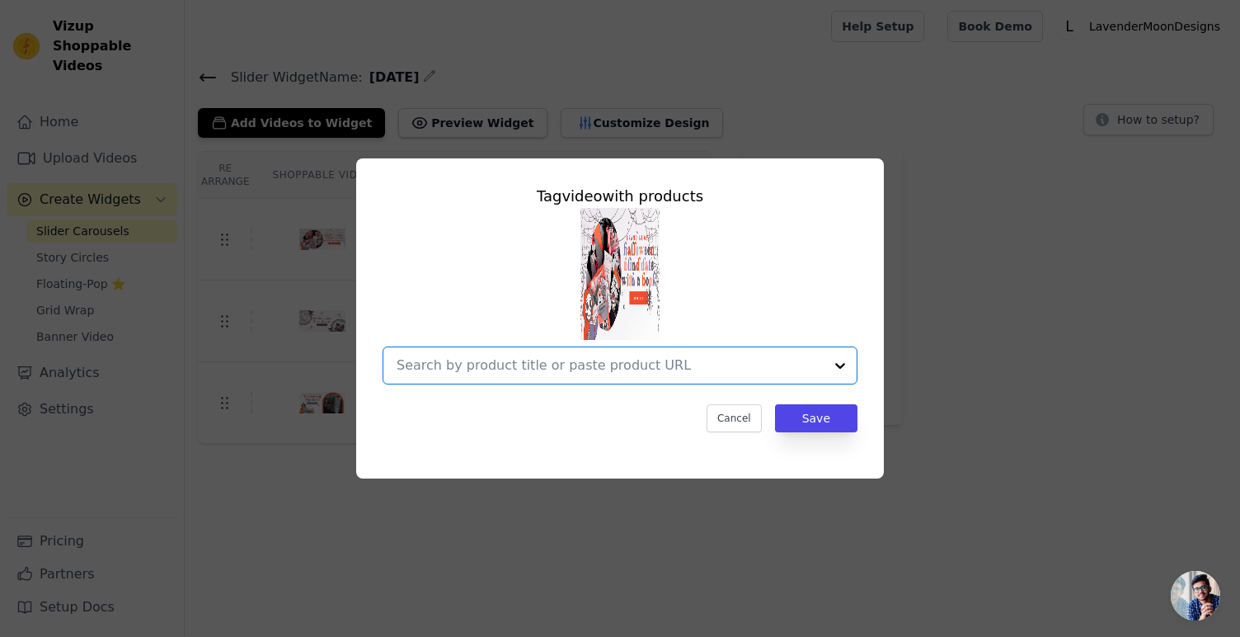
click at [558, 366] on input "text" at bounding box center [610, 365] width 427 height 20
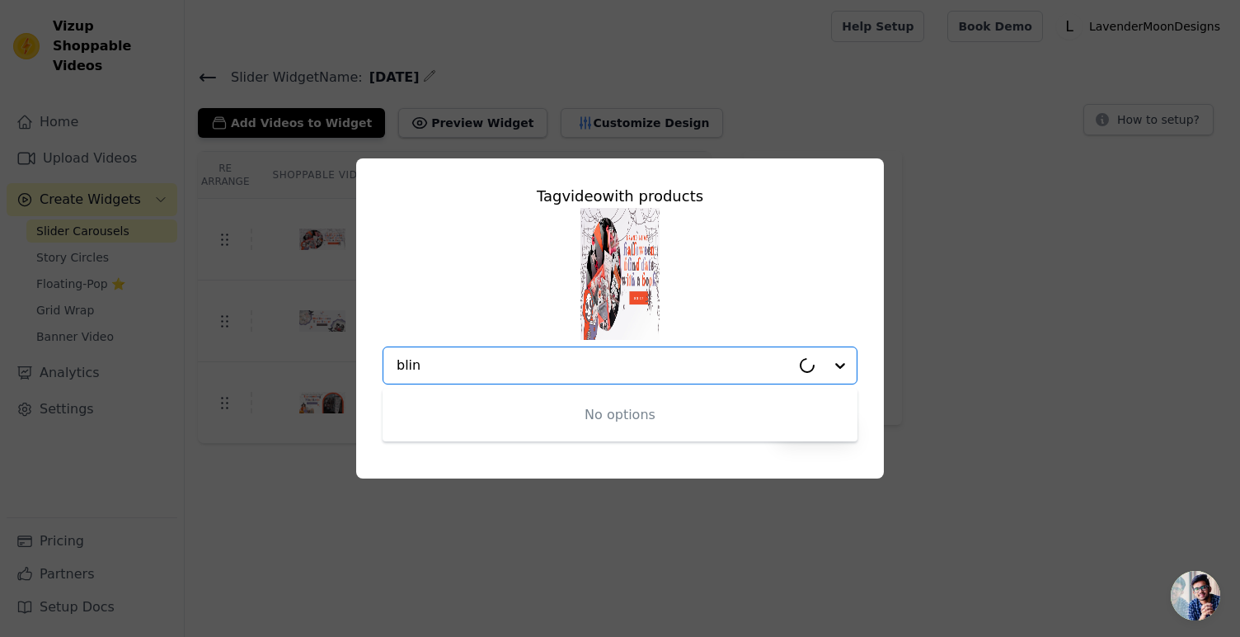
type input "blind"
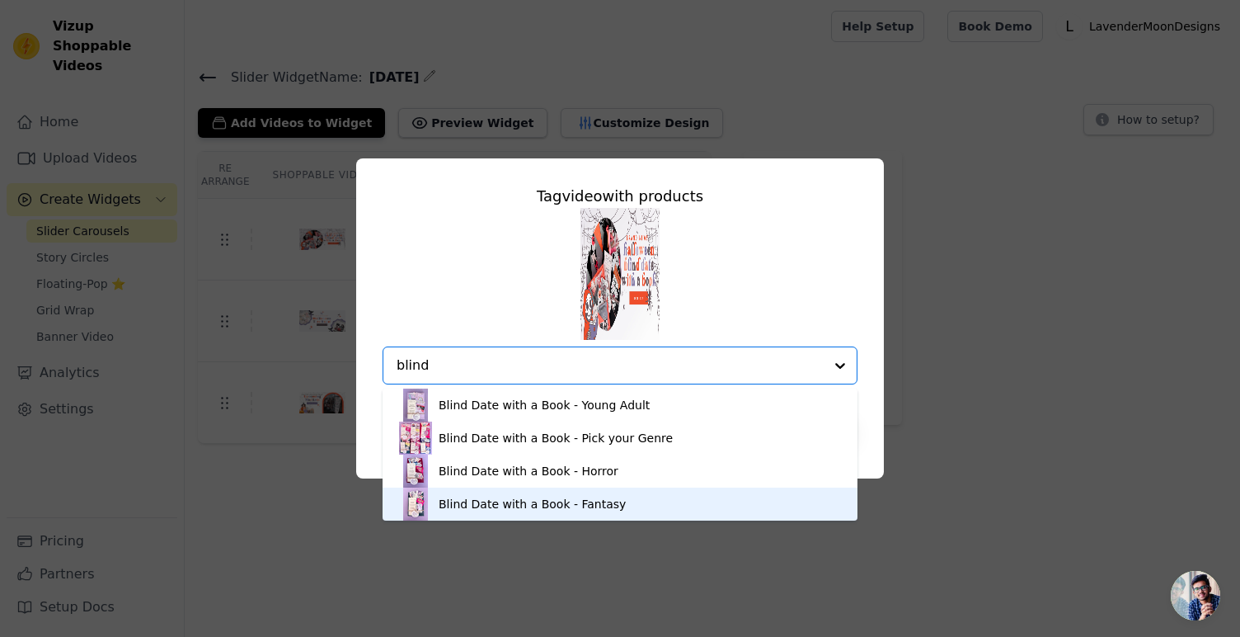
scroll to position [3, 0]
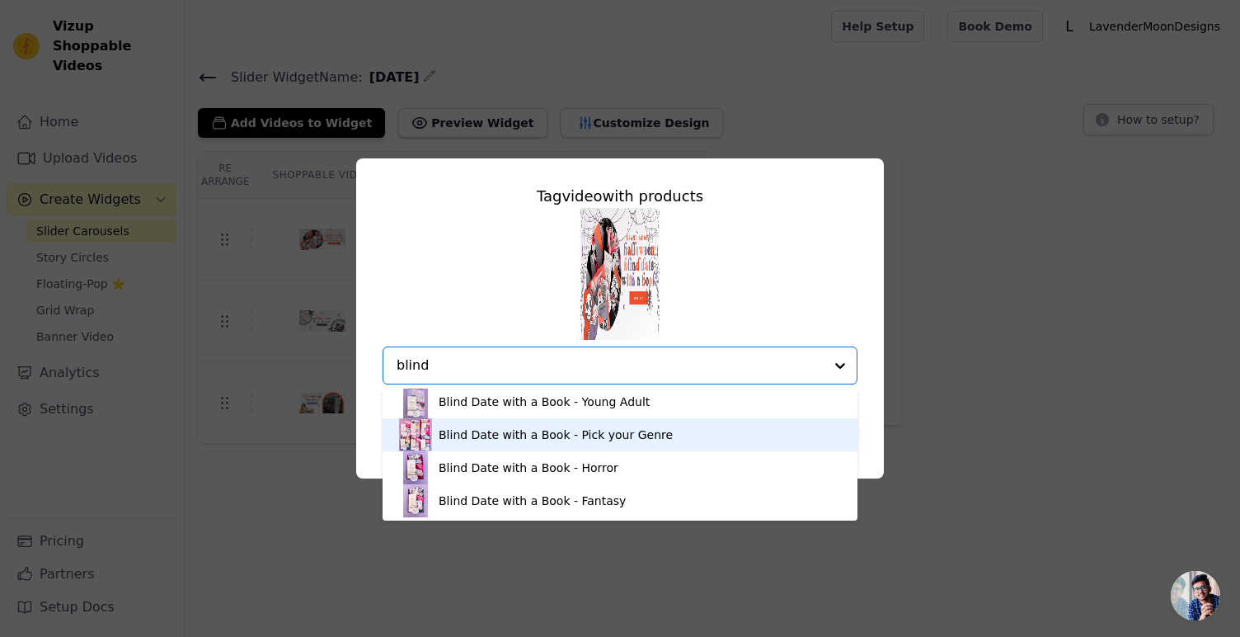
click at [649, 451] on div "Blind Date with a Book - Pick your Genre" at bounding box center [620, 434] width 442 height 33
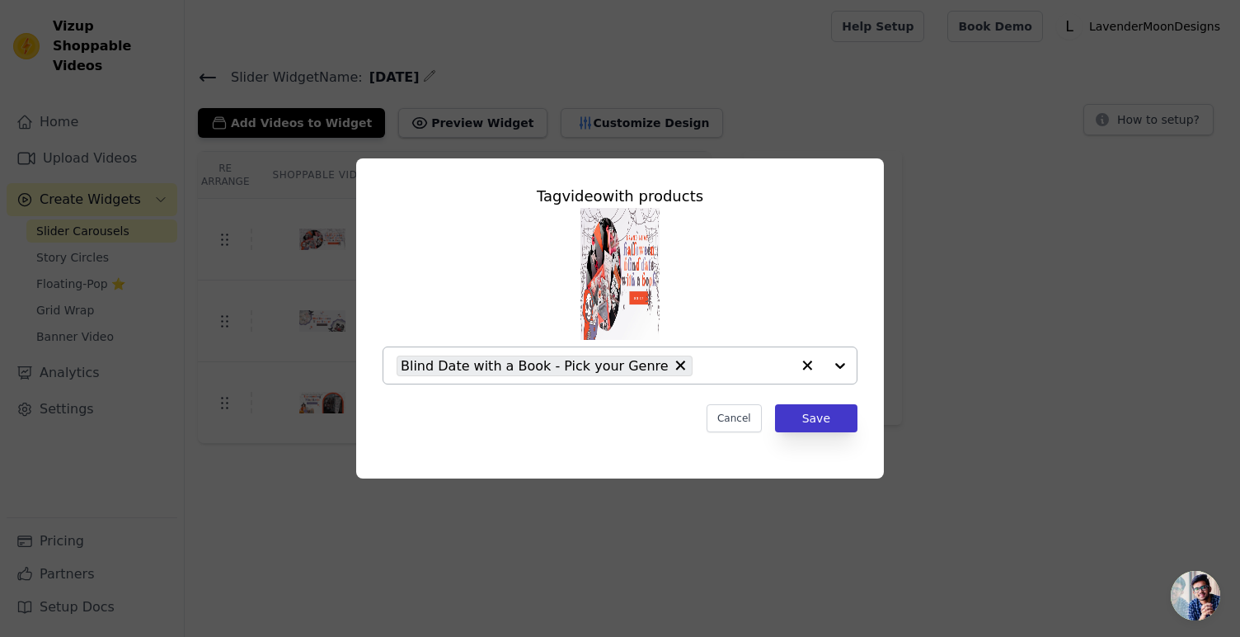
click at [815, 412] on button "Save" at bounding box center [816, 418] width 82 height 28
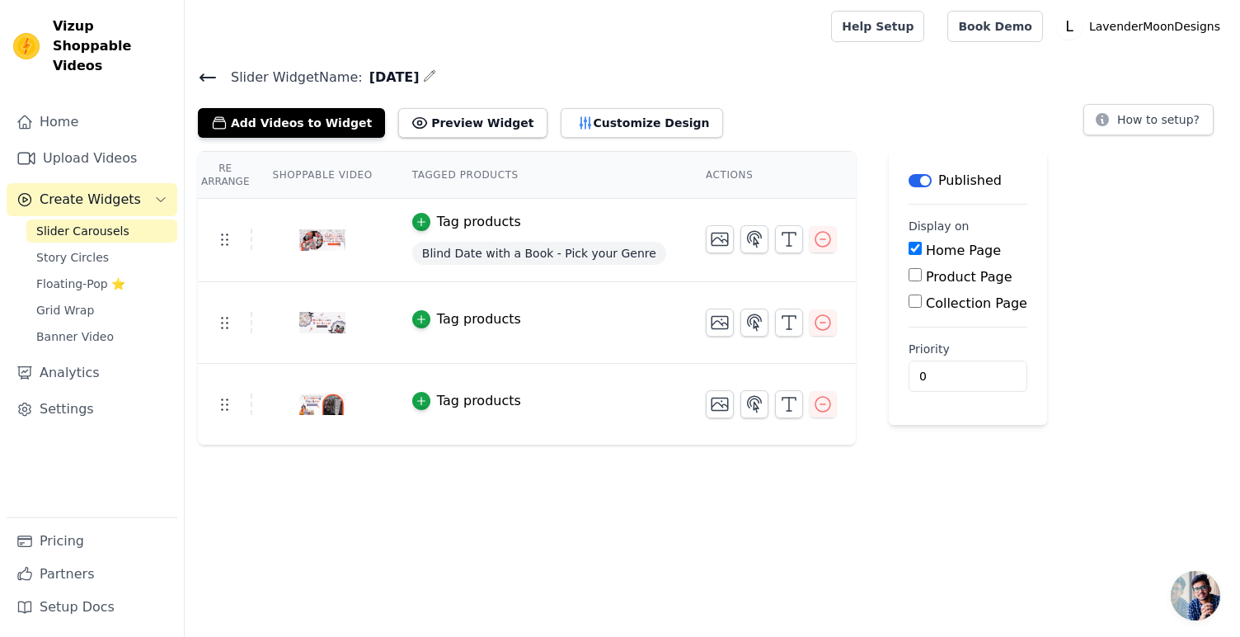
click at [533, 249] on span "Blind Date with a Book - Pick your Genre" at bounding box center [539, 253] width 254 height 23
click at [428, 225] on div "button" at bounding box center [421, 222] width 18 height 18
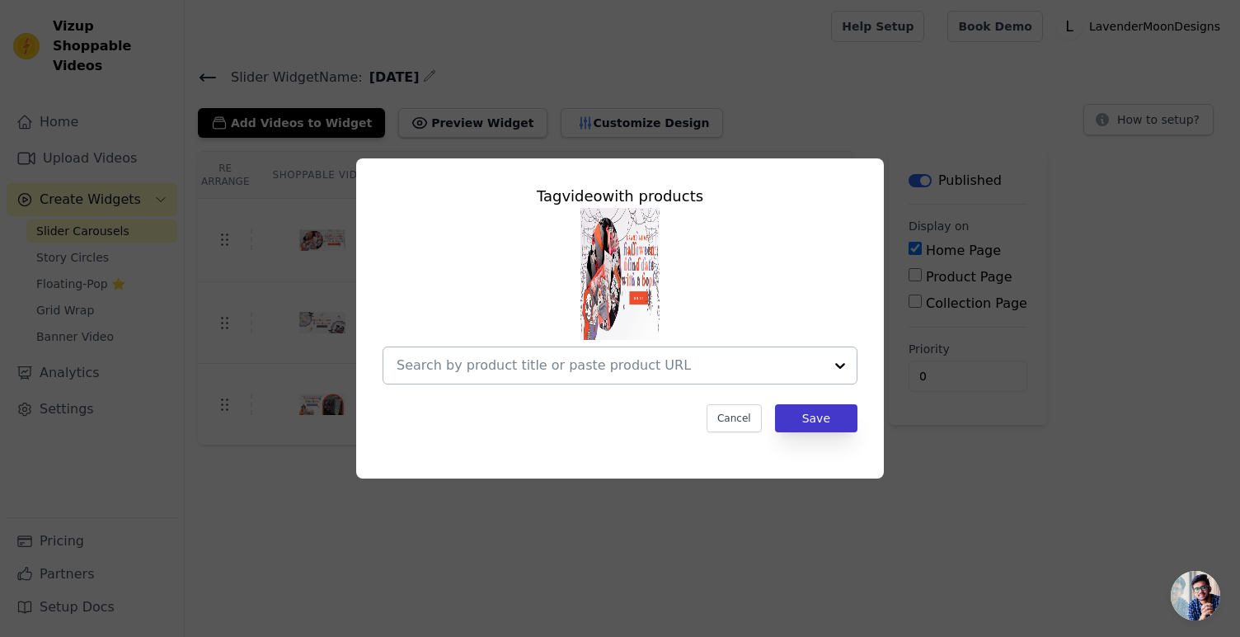
click at [847, 424] on button "Save" at bounding box center [816, 418] width 82 height 28
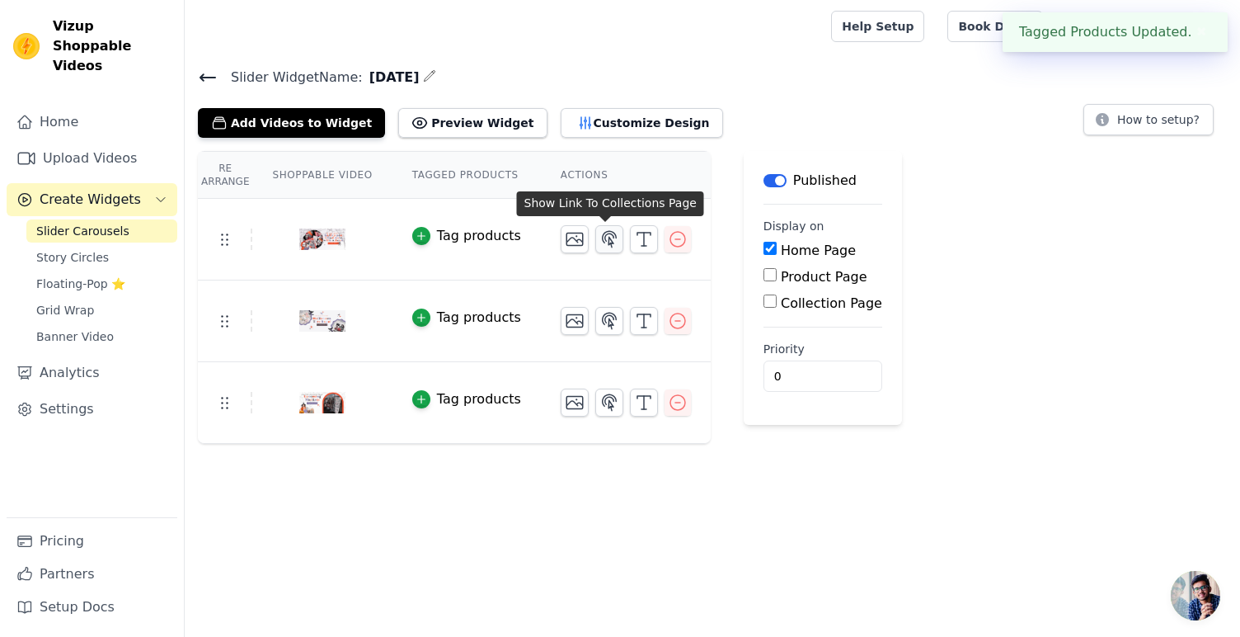
click at [605, 235] on icon "button" at bounding box center [610, 239] width 20 height 20
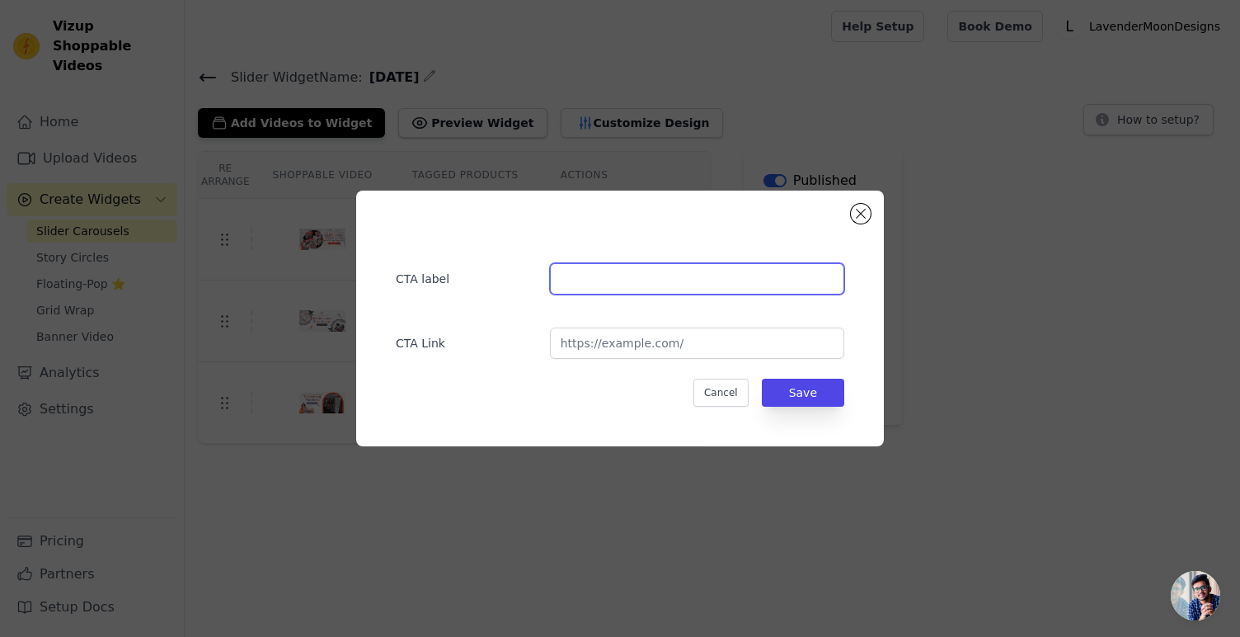
click at [707, 282] on input "text" at bounding box center [697, 278] width 294 height 31
type input "Click here!"
click at [732, 398] on button "Cancel" at bounding box center [721, 393] width 55 height 28
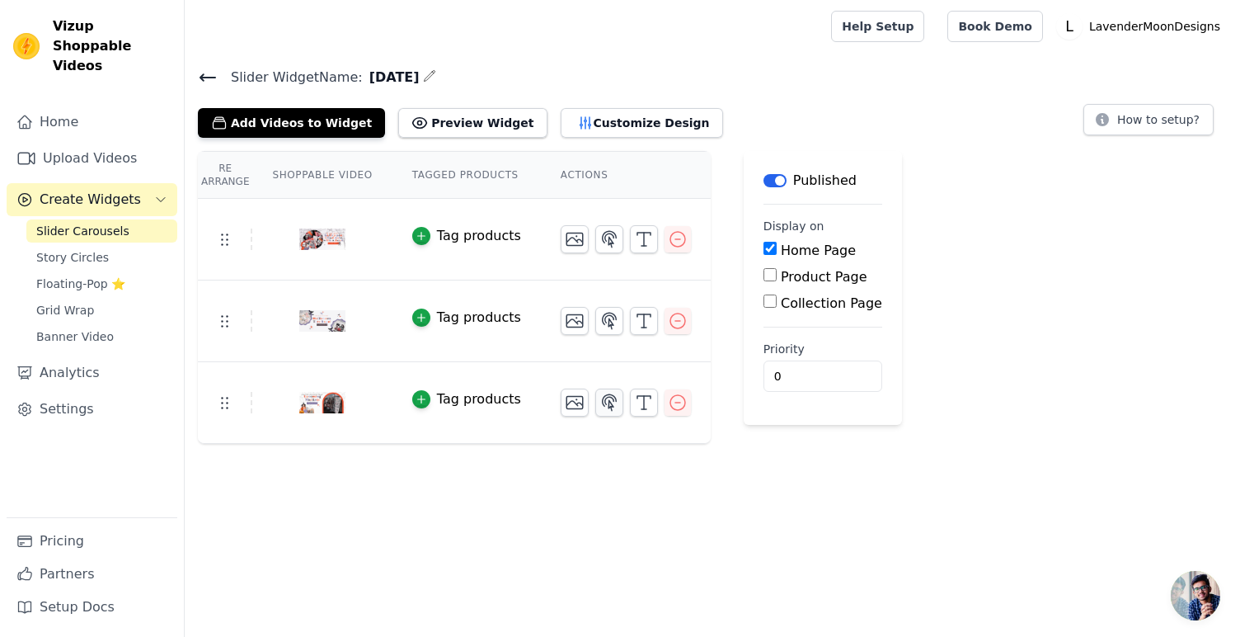
click at [613, 405] on icon "button" at bounding box center [610, 403] width 20 height 20
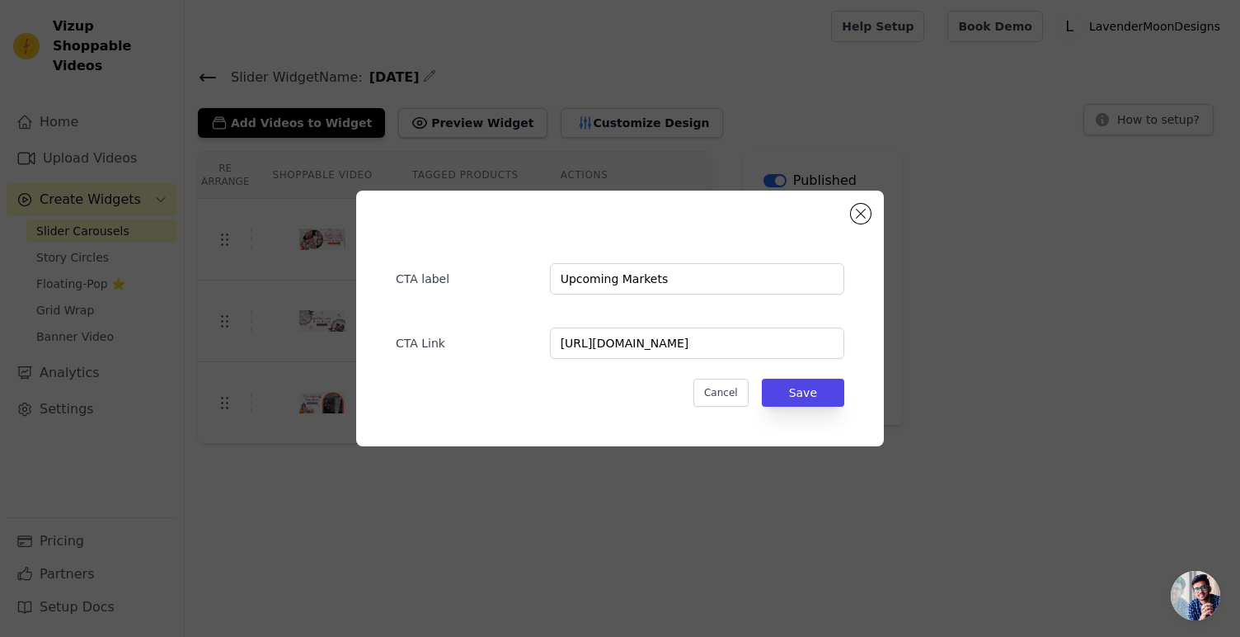
click at [548, 283] on div "CTA label Upcoming Markets" at bounding box center [620, 271] width 449 height 48
click at [552, 282] on input "Upcoming Markets" at bounding box center [697, 278] width 294 height 31
click at [778, 282] on input "Click here for our Upcoming Markets" at bounding box center [697, 278] width 294 height 31
click at [598, 280] on input "Click here for our Upcoming Markets!" at bounding box center [697, 278] width 294 height 31
click at [719, 276] on input "Click here for our Upcoming Markets!" at bounding box center [697, 278] width 294 height 31
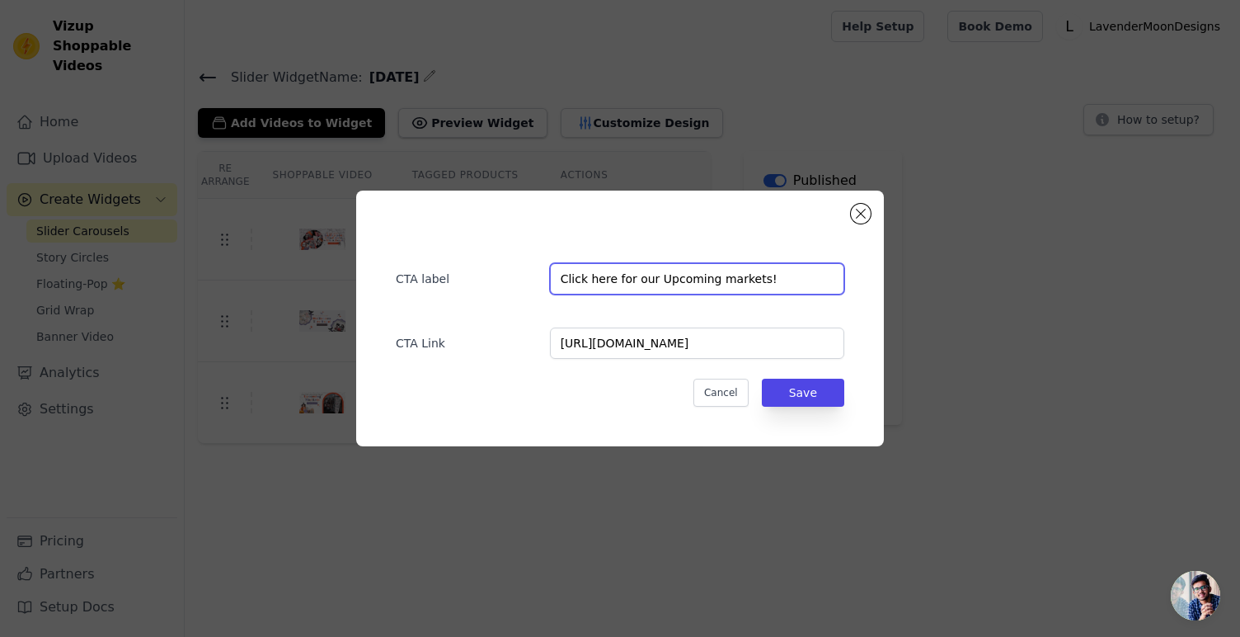
click at [664, 278] on input "Click here for our Upcoming markets!" at bounding box center [697, 278] width 294 height 31
type input "Click here for our upcoming markets!"
click at [781, 398] on button "Save" at bounding box center [803, 393] width 82 height 28
